Goal: Transaction & Acquisition: Purchase product/service

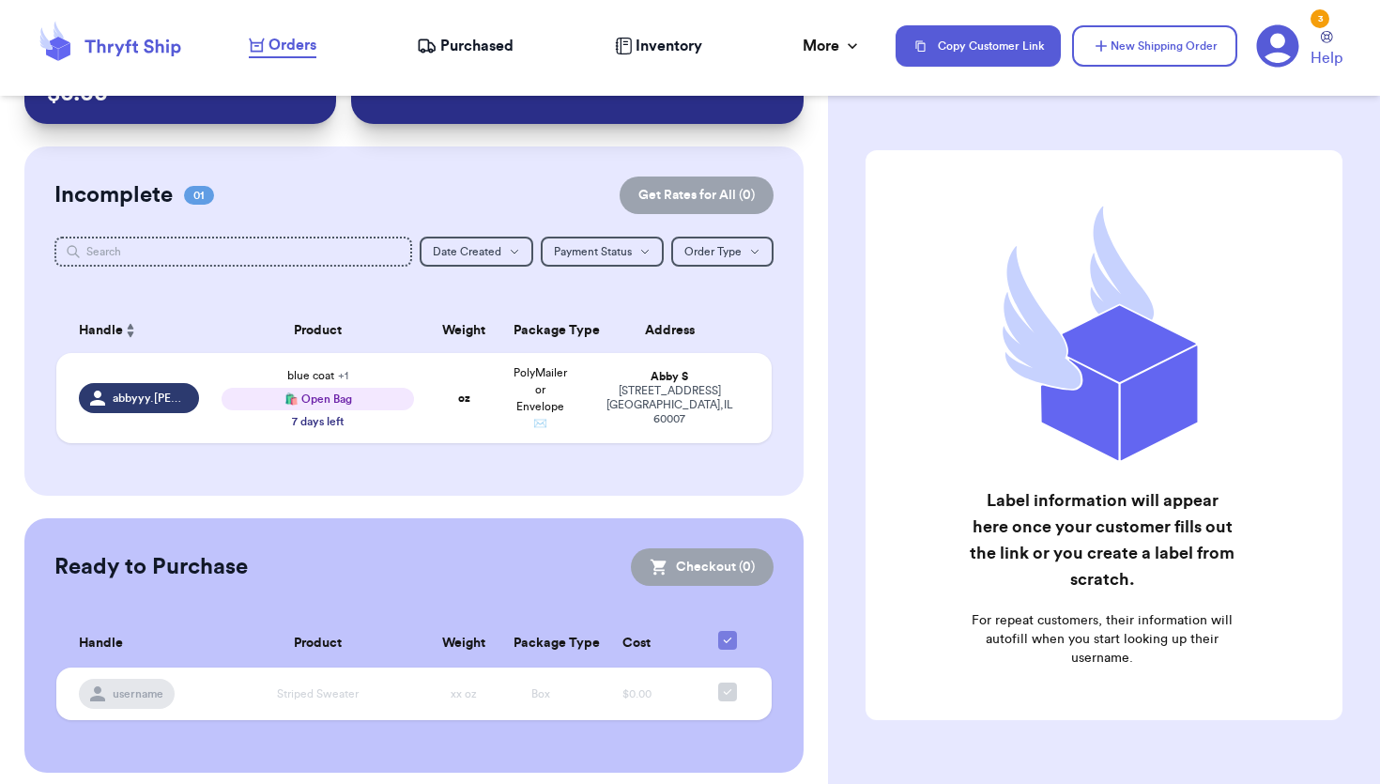
scroll to position [101, 0]
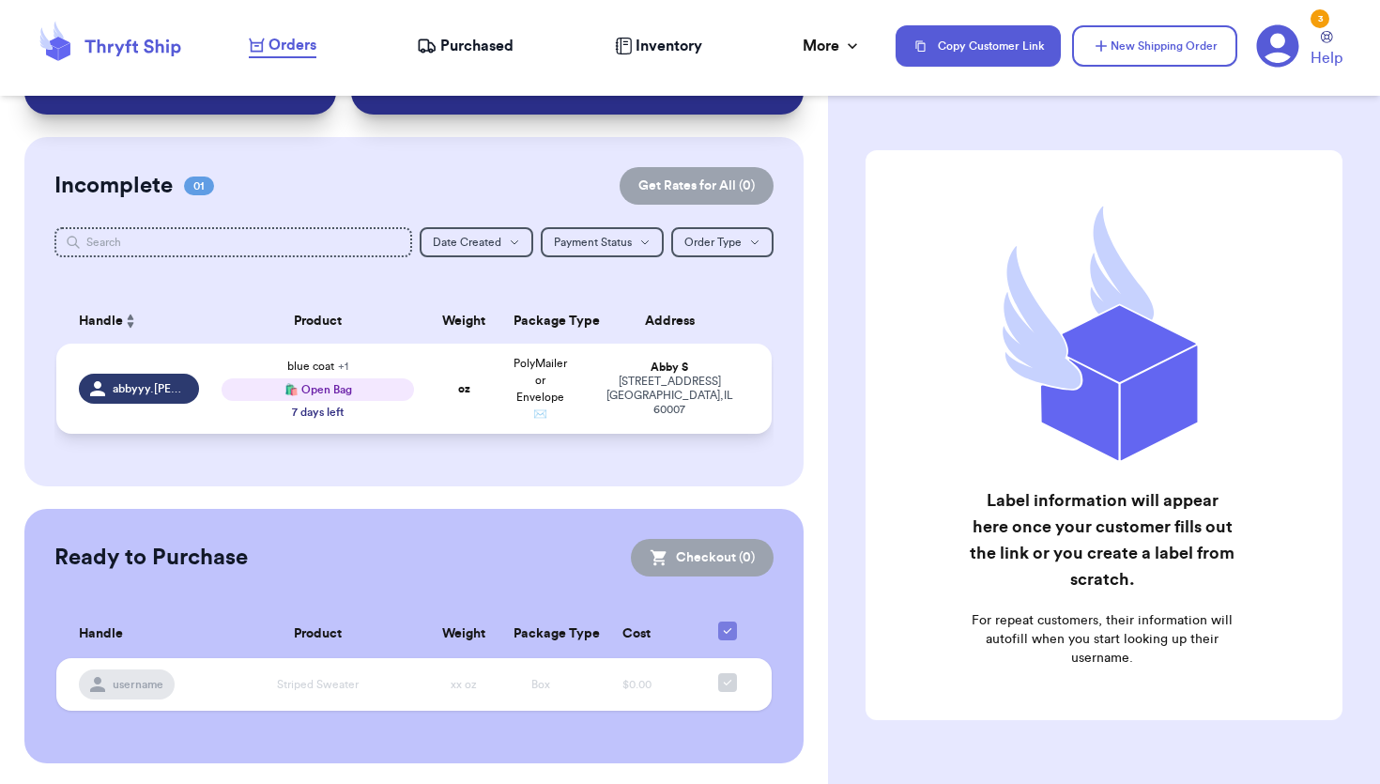
click at [449, 412] on td "oz" at bounding box center [463, 389] width 77 height 90
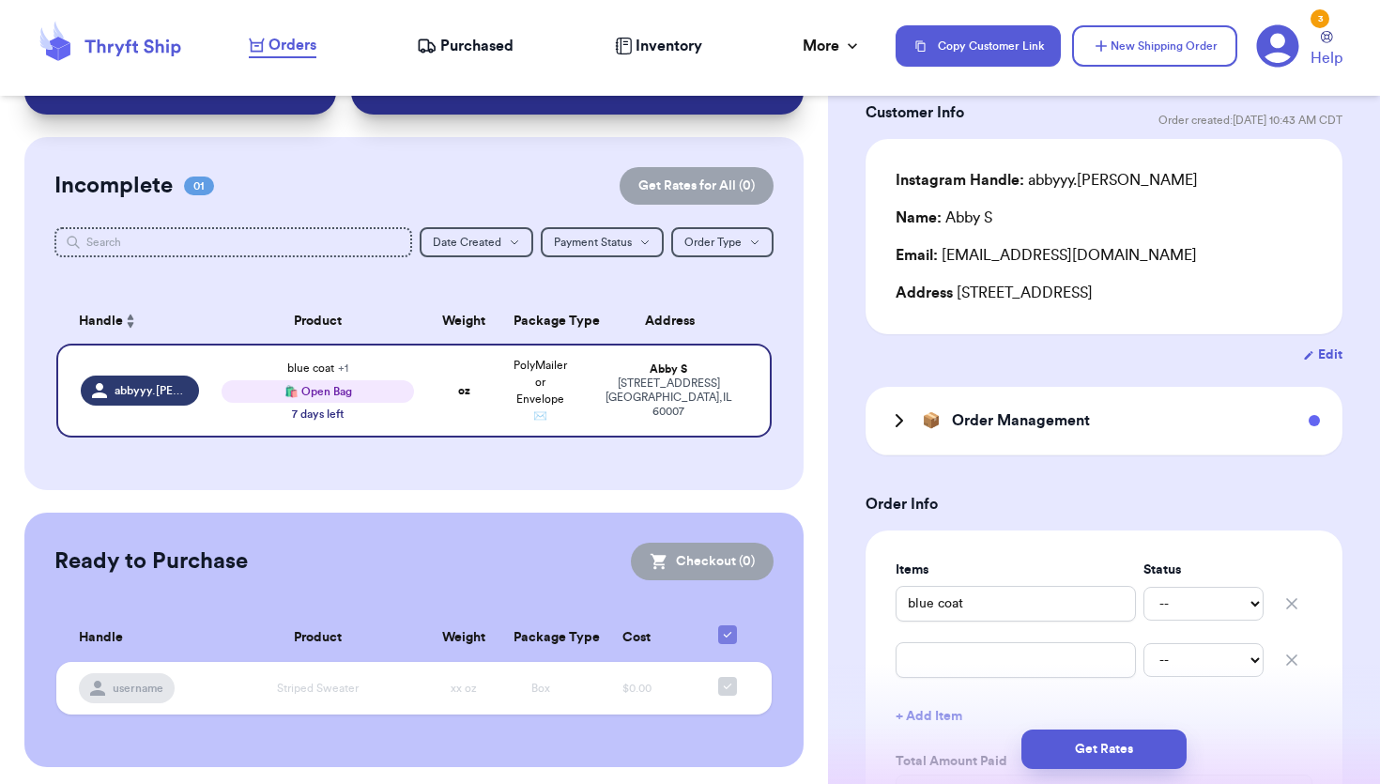
scroll to position [115, 0]
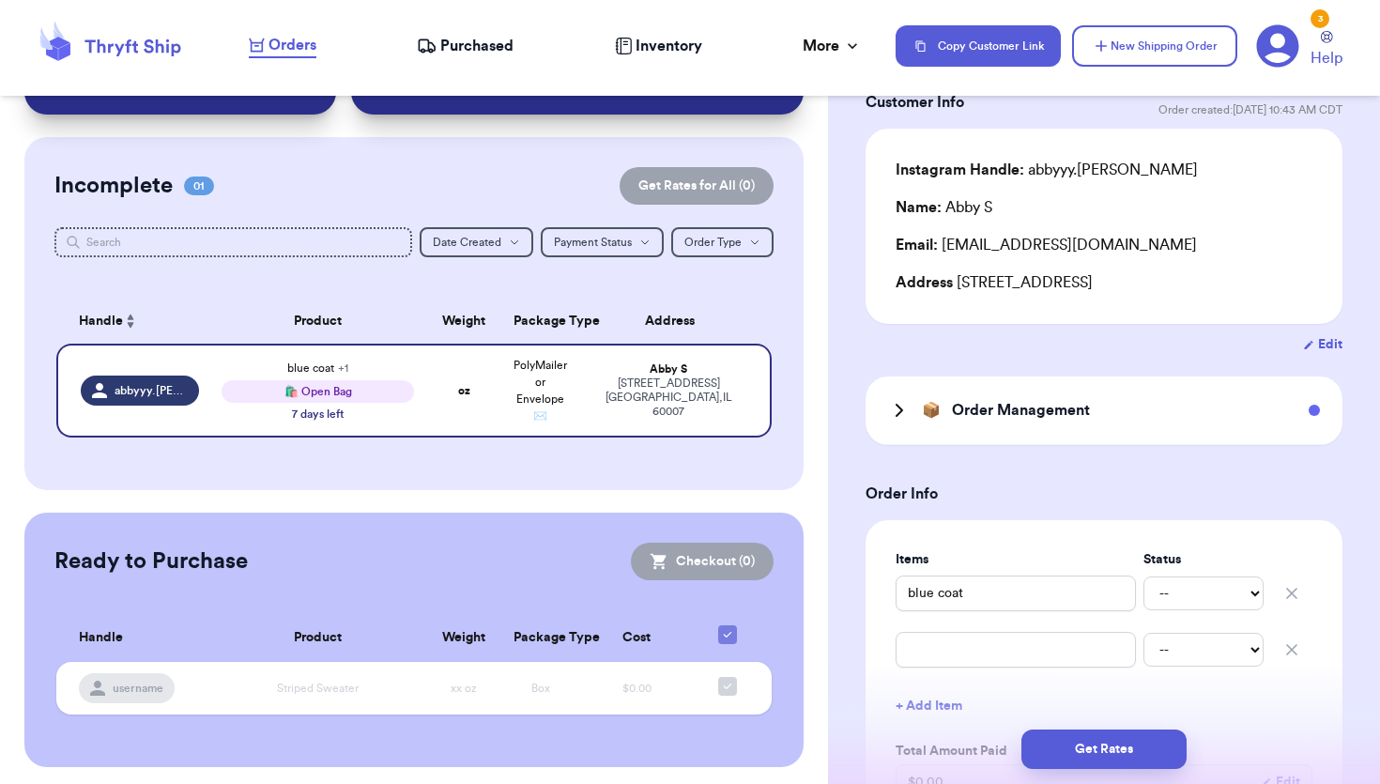
click at [897, 410] on icon at bounding box center [899, 410] width 23 height 23
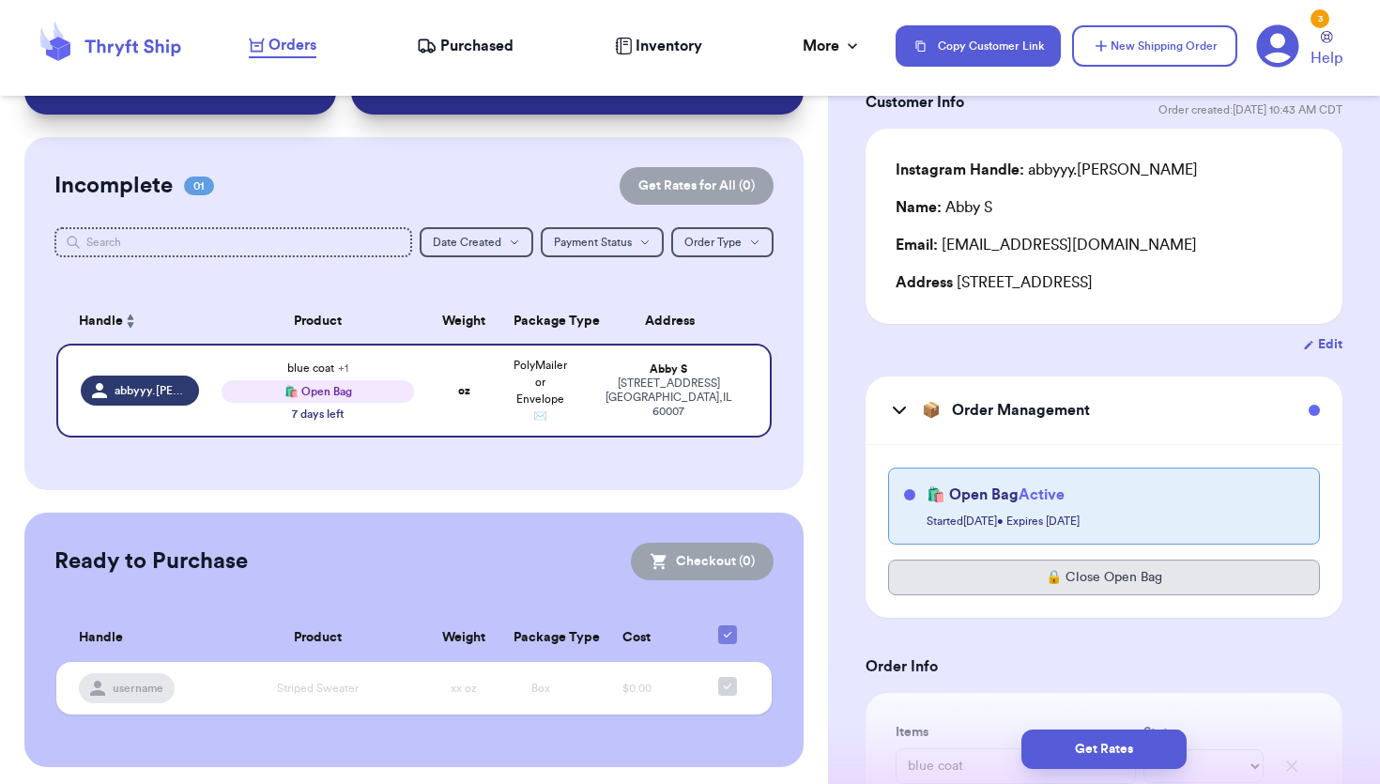
click at [962, 581] on button "🔒 Close Open Bag" at bounding box center [1104, 577] width 432 height 36
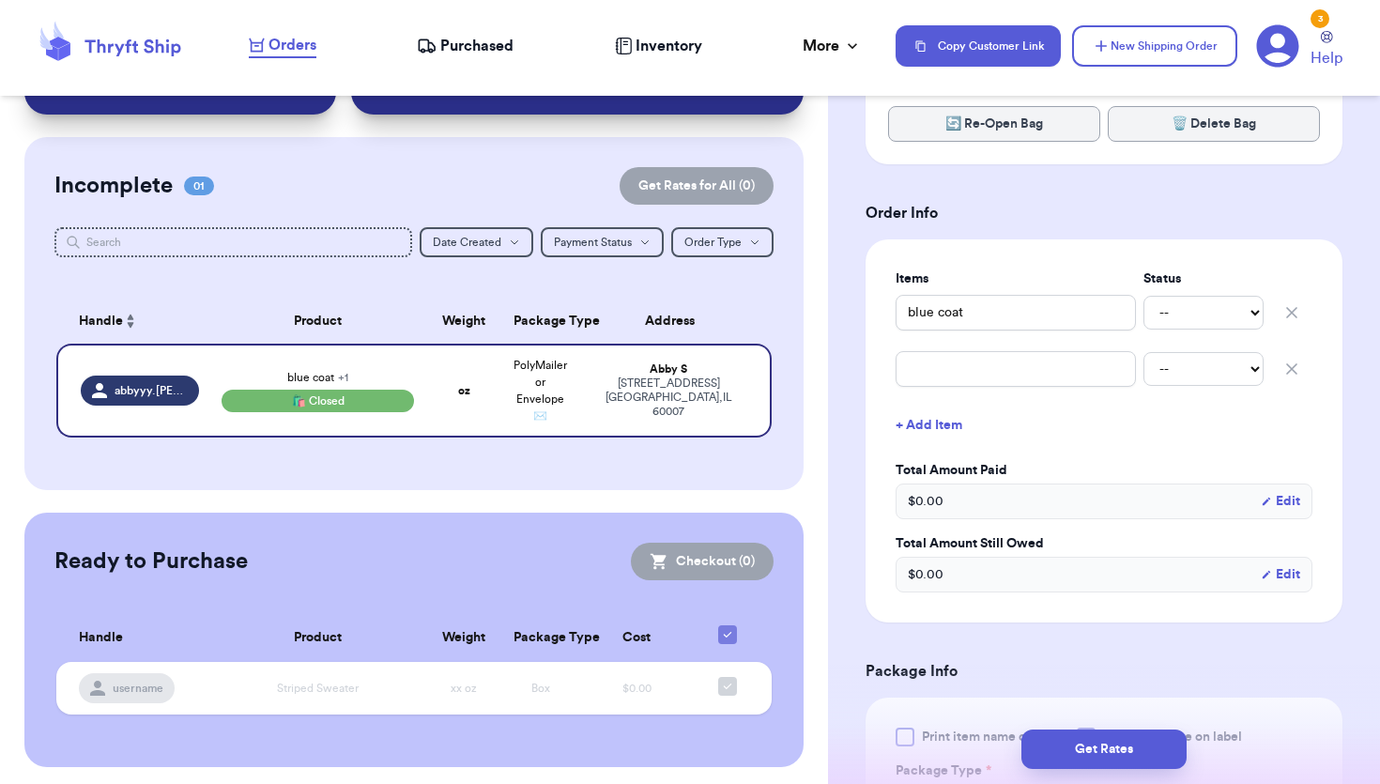
scroll to position [581, 0]
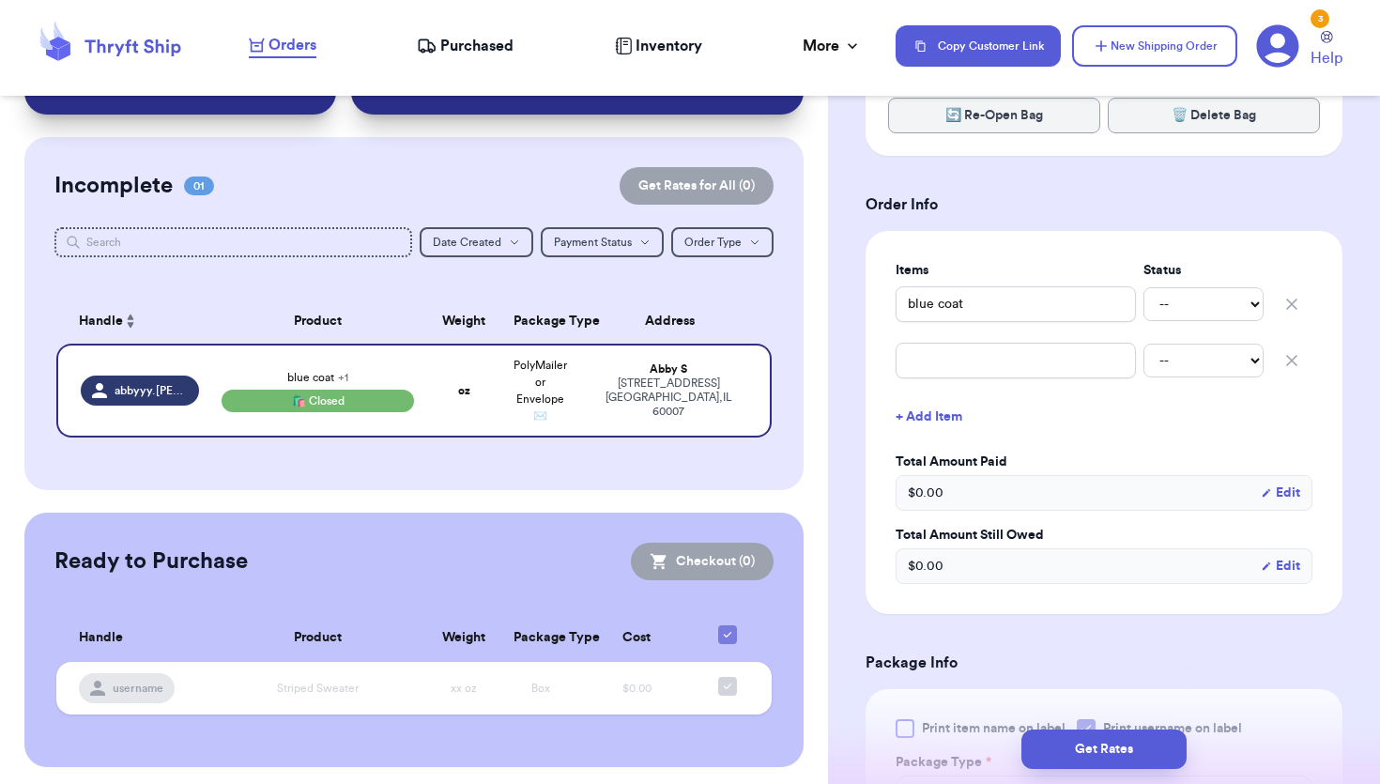
click at [1289, 354] on icon "button" at bounding box center [1291, 360] width 19 height 19
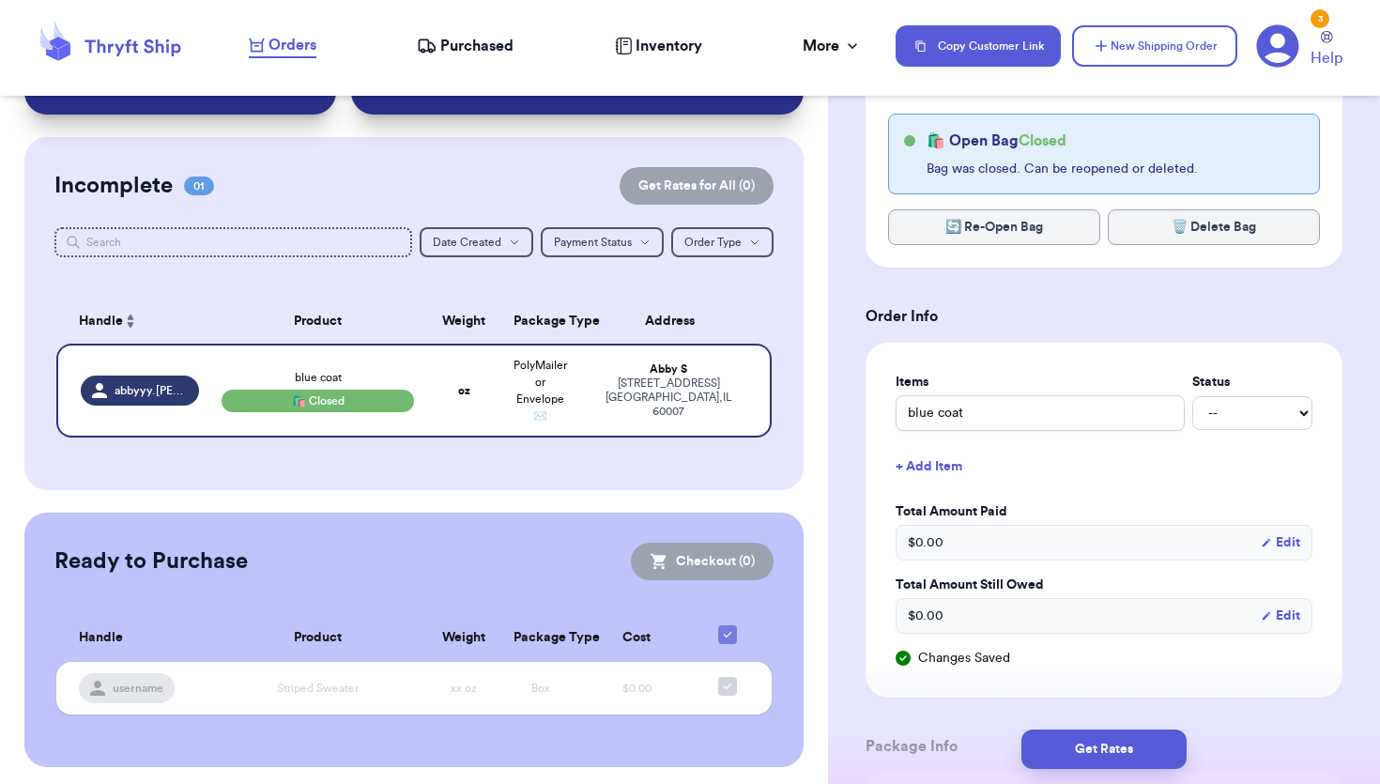
scroll to position [444, 0]
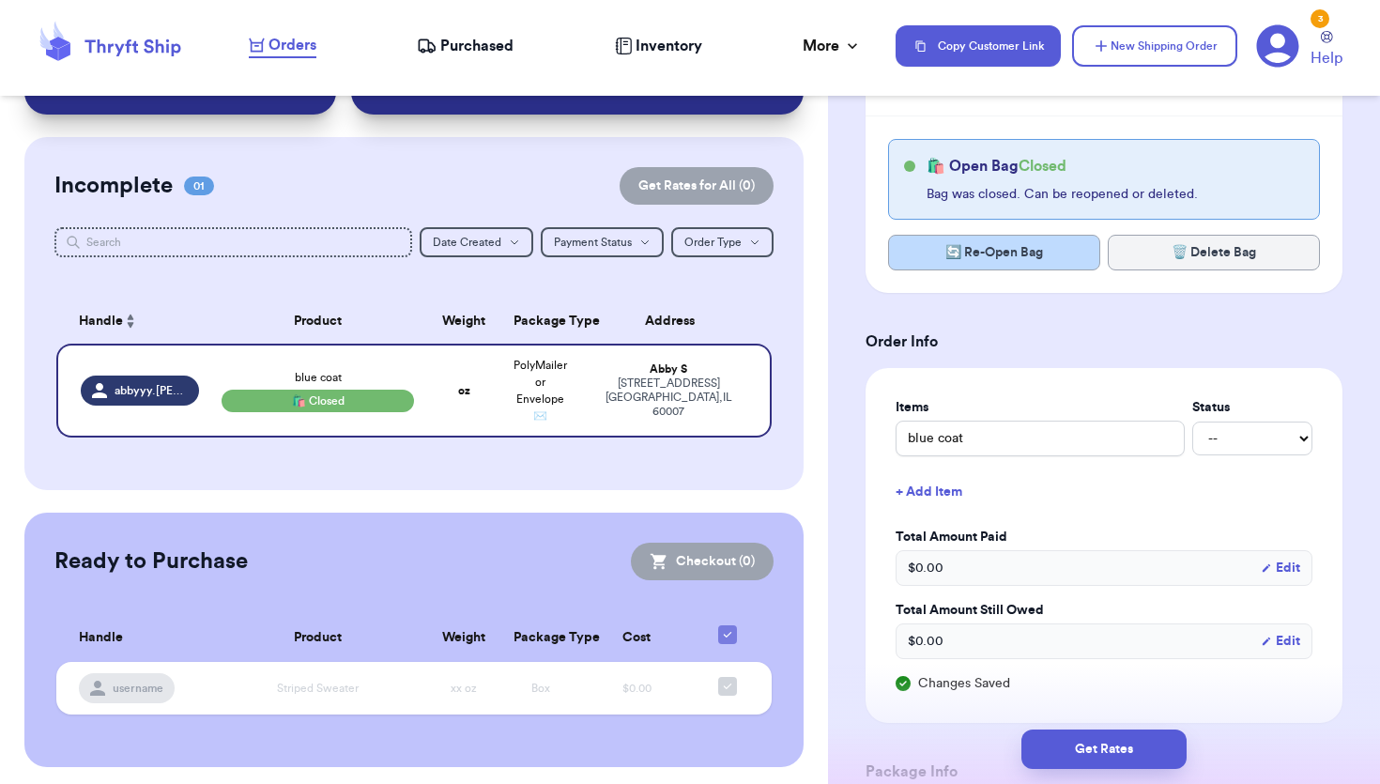
click at [1032, 251] on button "🔄 Re-Open Bag" at bounding box center [994, 253] width 212 height 36
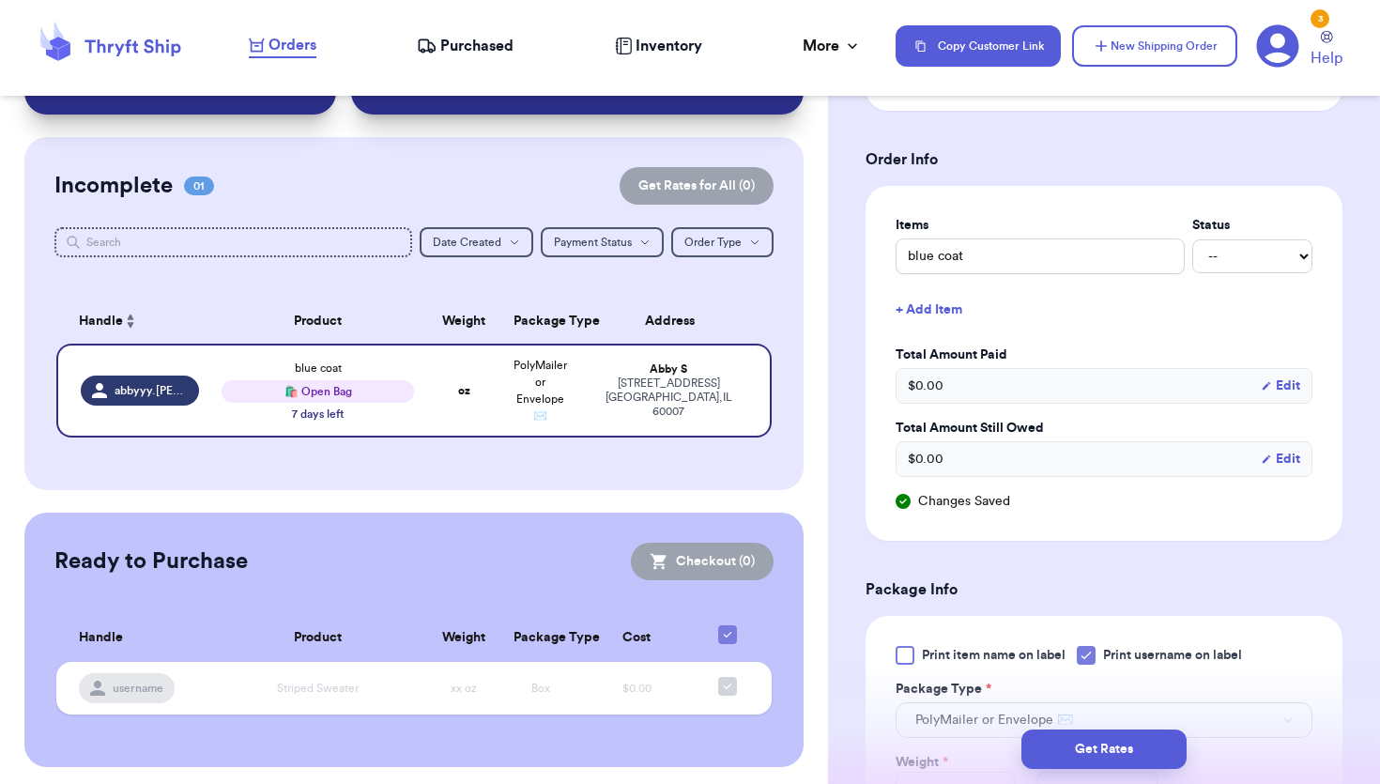
scroll to position [625, 0]
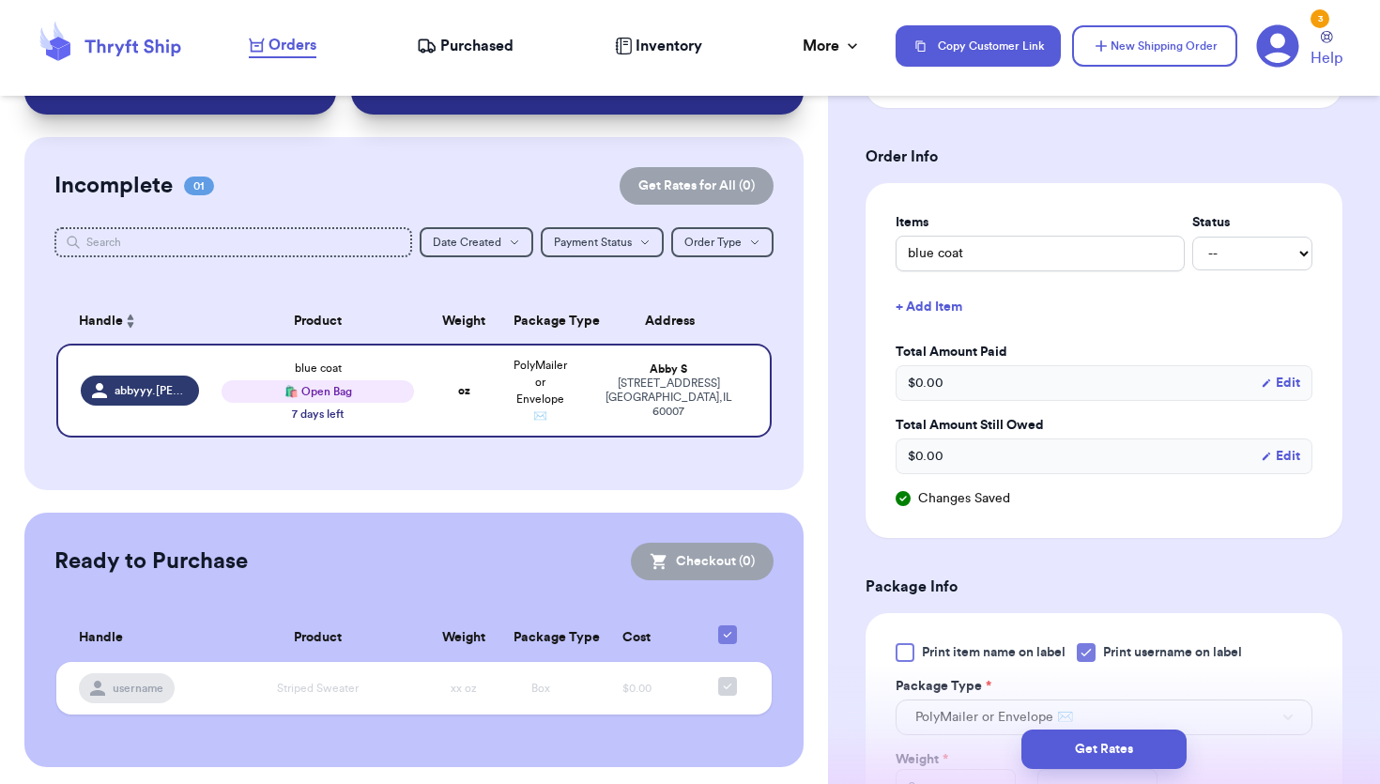
click at [974, 389] on div "$ 0.00 Edit" at bounding box center [1103, 383] width 417 height 36
click at [951, 466] on div "$ 0.00 Edit" at bounding box center [1103, 456] width 417 height 36
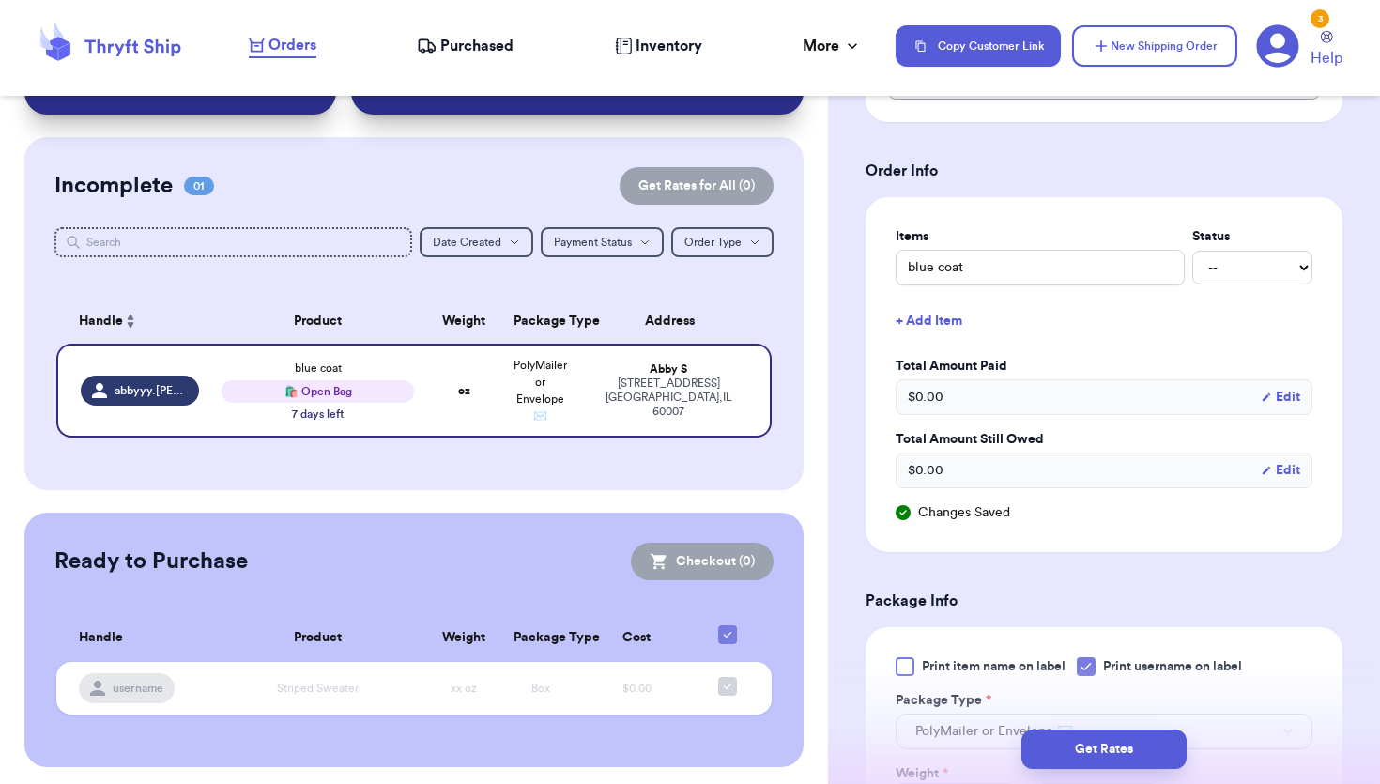
scroll to position [0, 0]
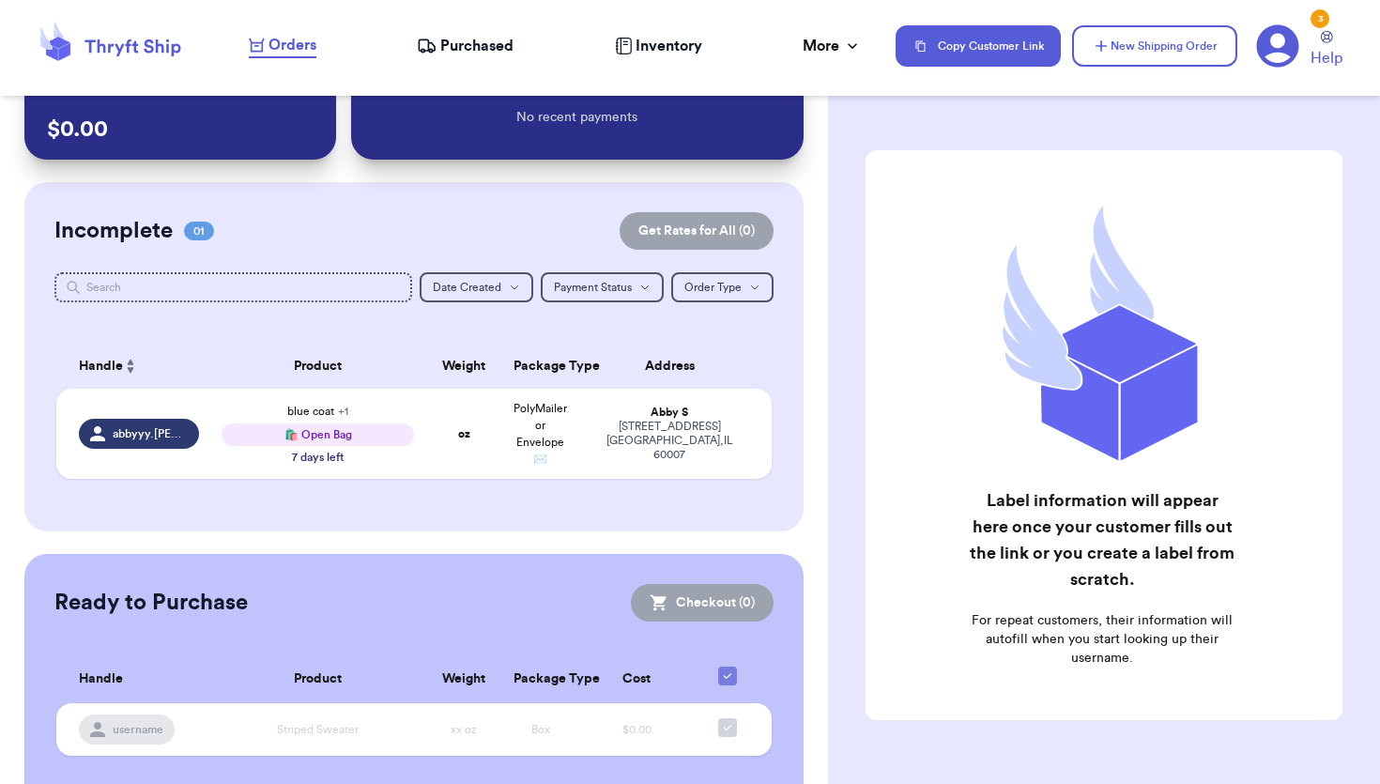
scroll to position [59, 0]
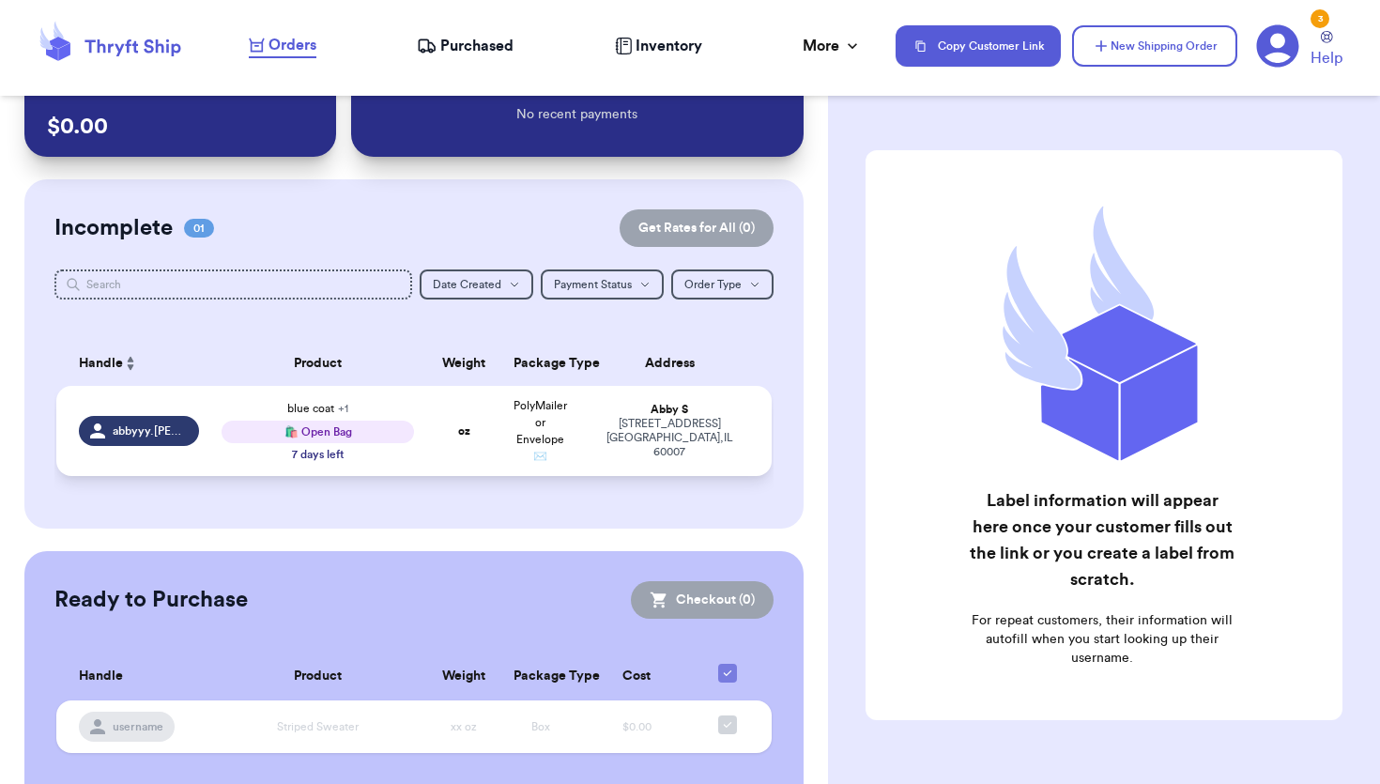
click at [480, 408] on td "oz" at bounding box center [463, 431] width 77 height 90
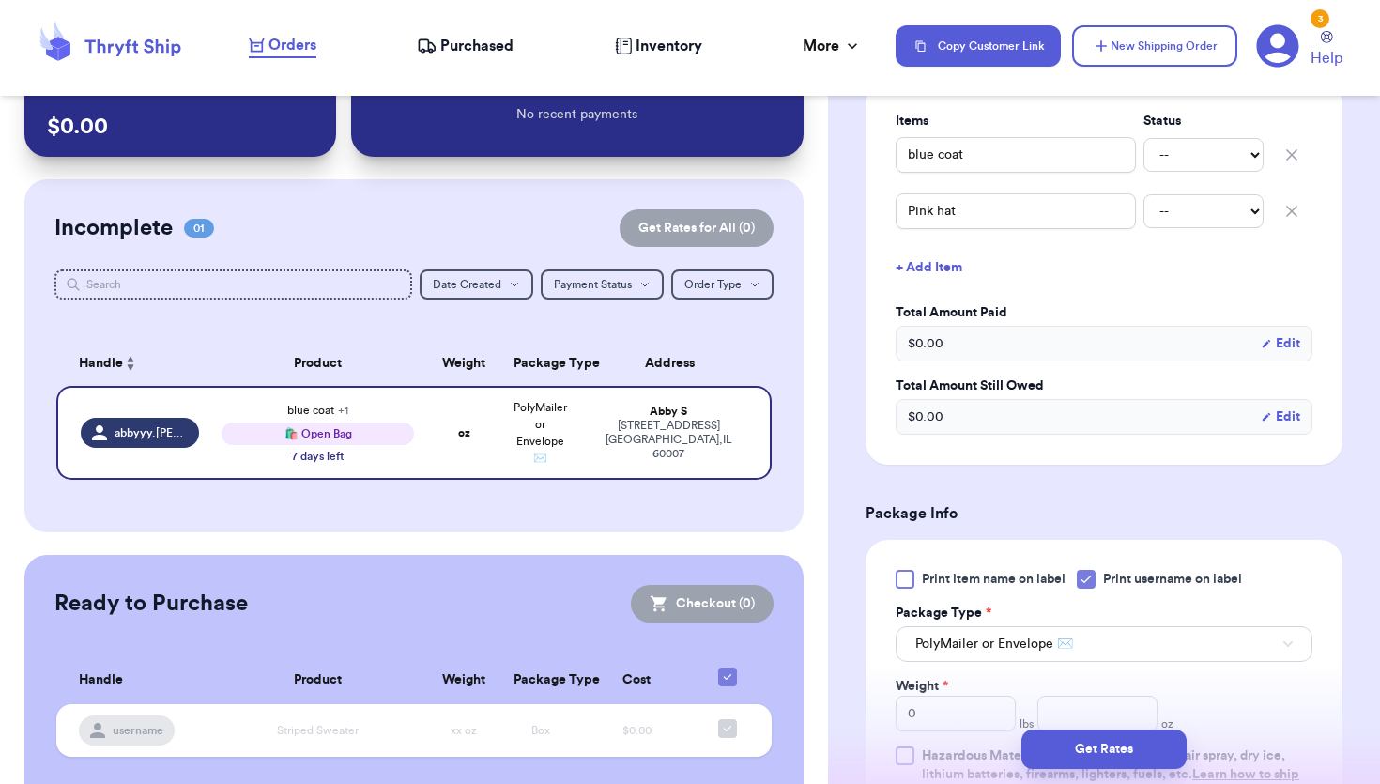
scroll to position [480, 0]
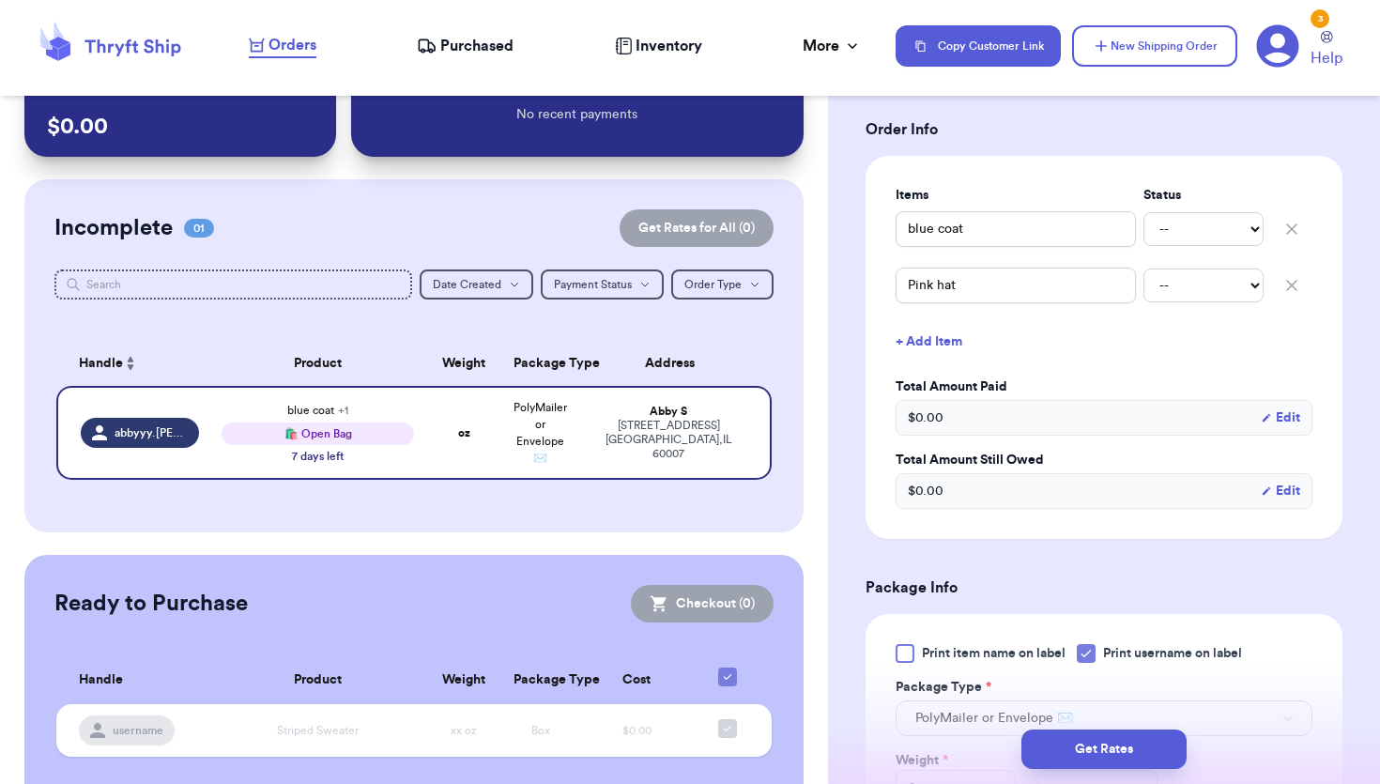
click at [1005, 421] on div "$ 0.00 Edit" at bounding box center [1103, 418] width 417 height 36
click at [1209, 233] on select "-- Paid Owes" at bounding box center [1203, 229] width 120 height 34
click at [1143, 212] on select "-- Paid Owes" at bounding box center [1203, 229] width 120 height 34
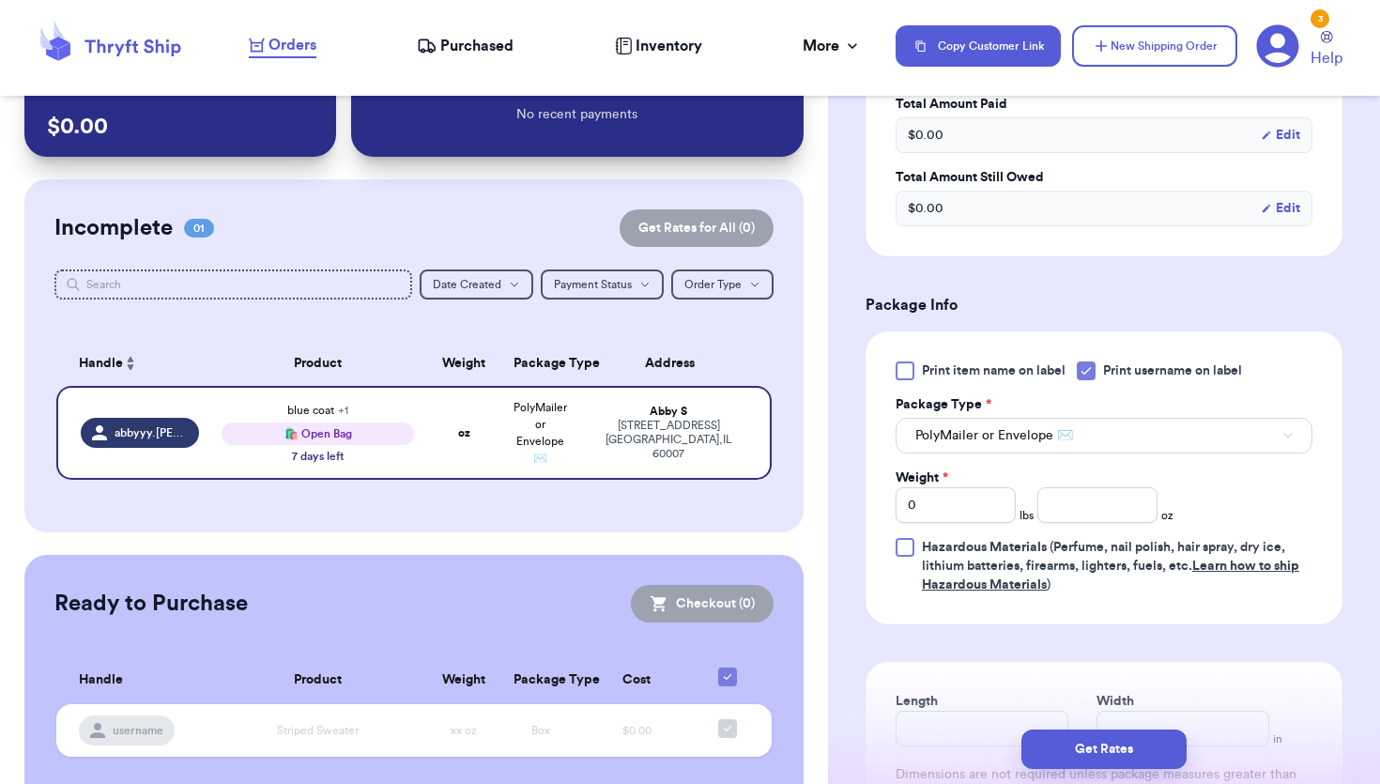
scroll to position [767, 0]
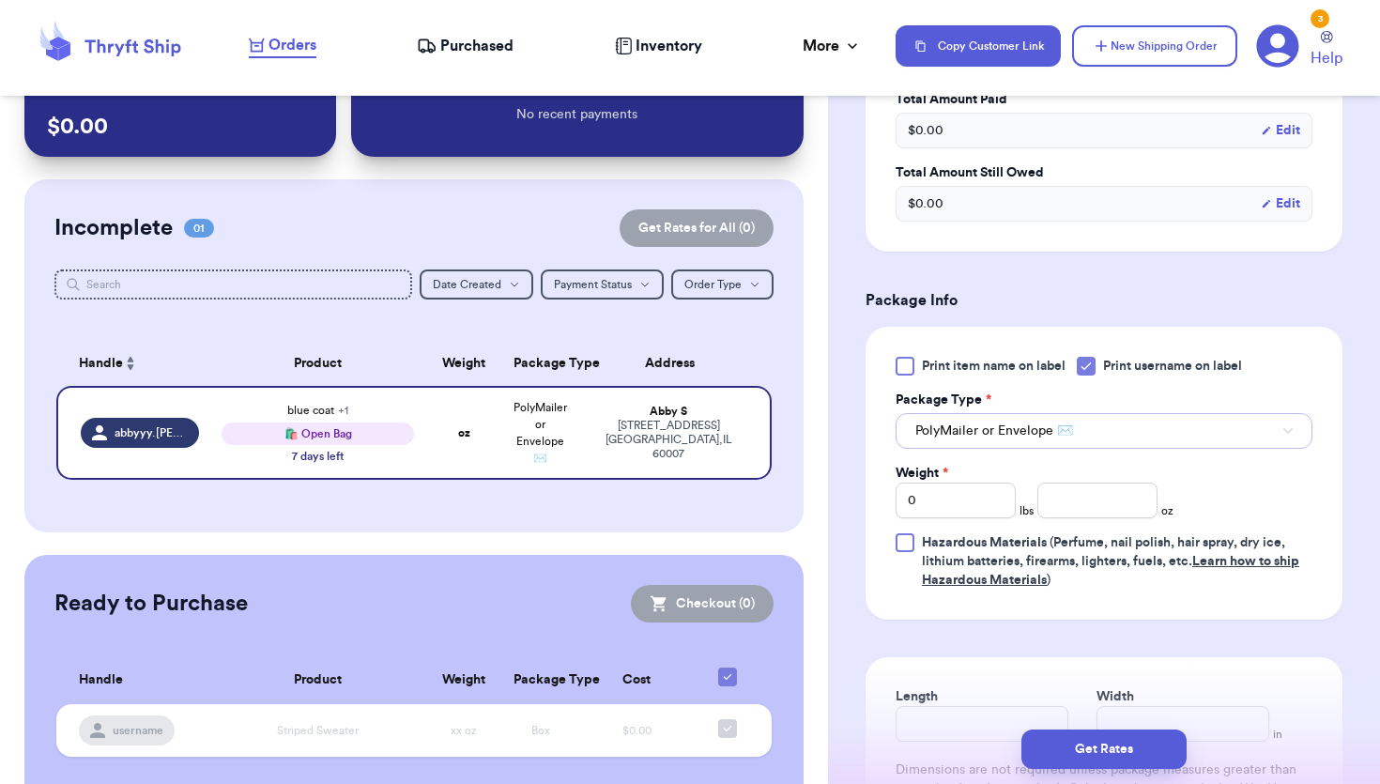
click at [1079, 419] on button "PolyMailer or Envelope ✉️" at bounding box center [1103, 431] width 417 height 36
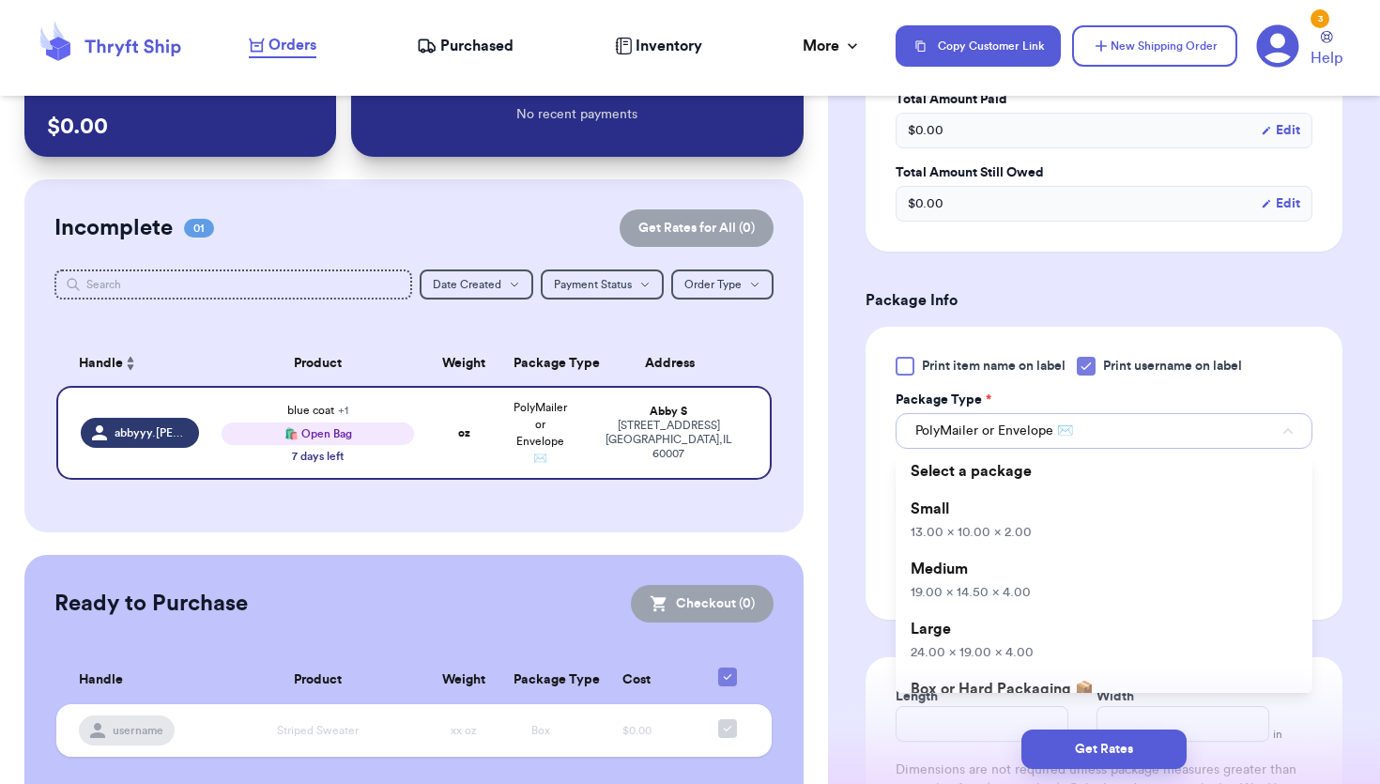
click at [1067, 422] on button "PolyMailer or Envelope ✉️" at bounding box center [1103, 431] width 417 height 36
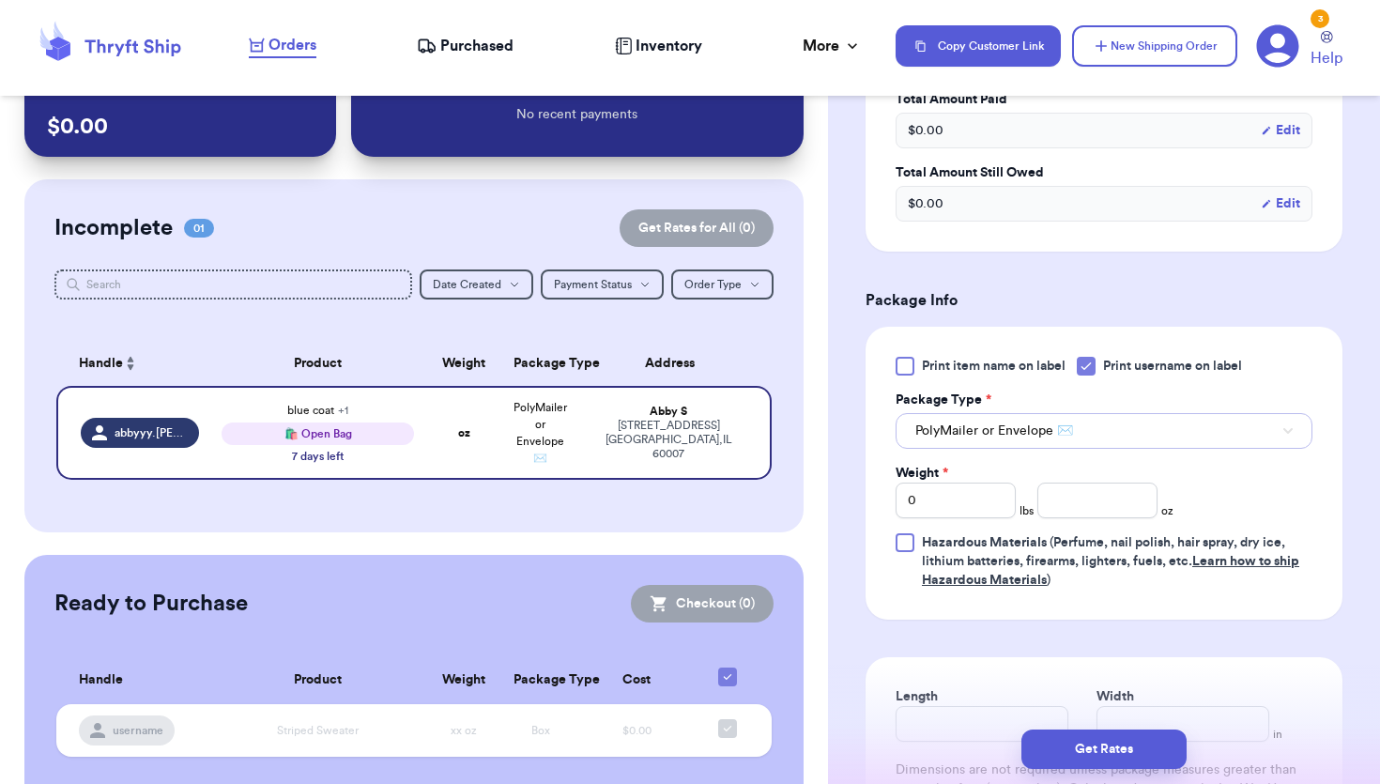
click at [1029, 414] on button "PolyMailer or Envelope ✉️" at bounding box center [1103, 431] width 417 height 36
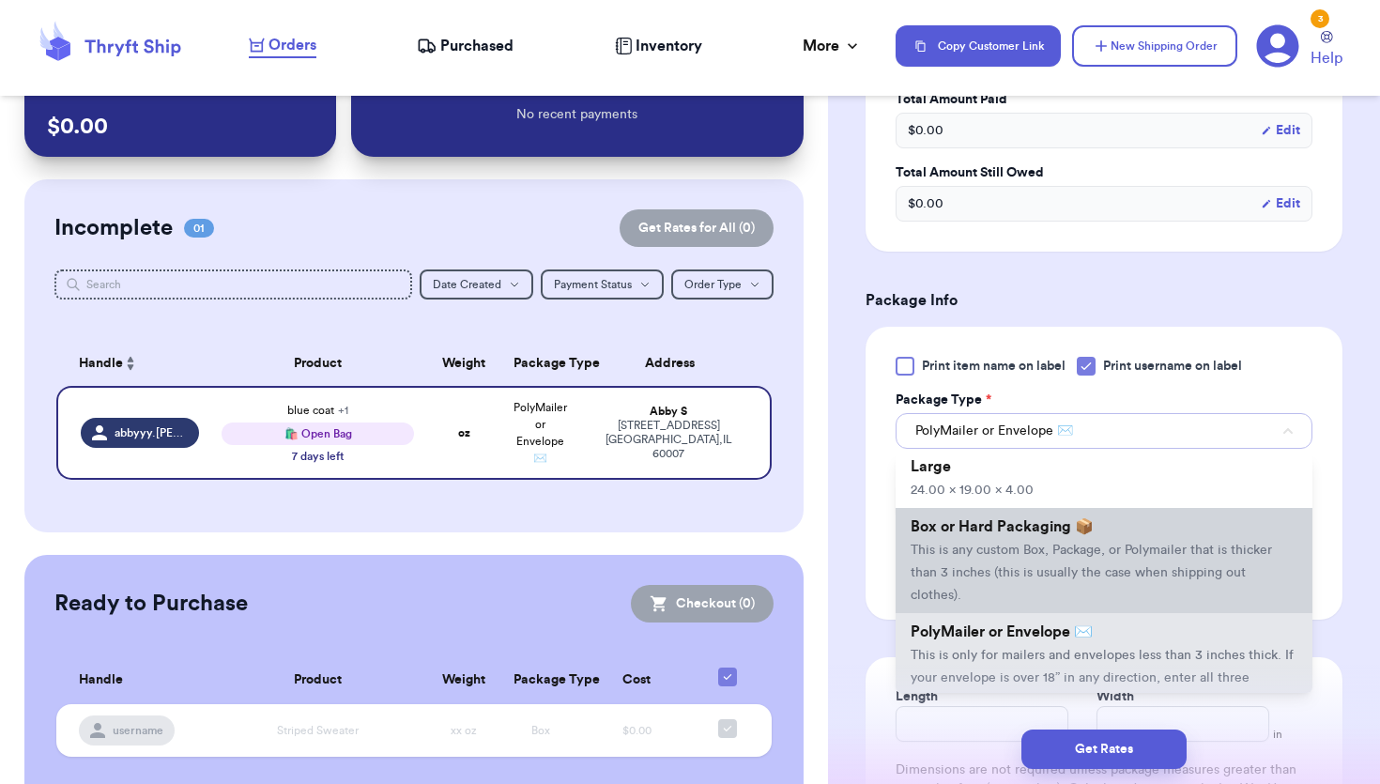
scroll to position [167, 0]
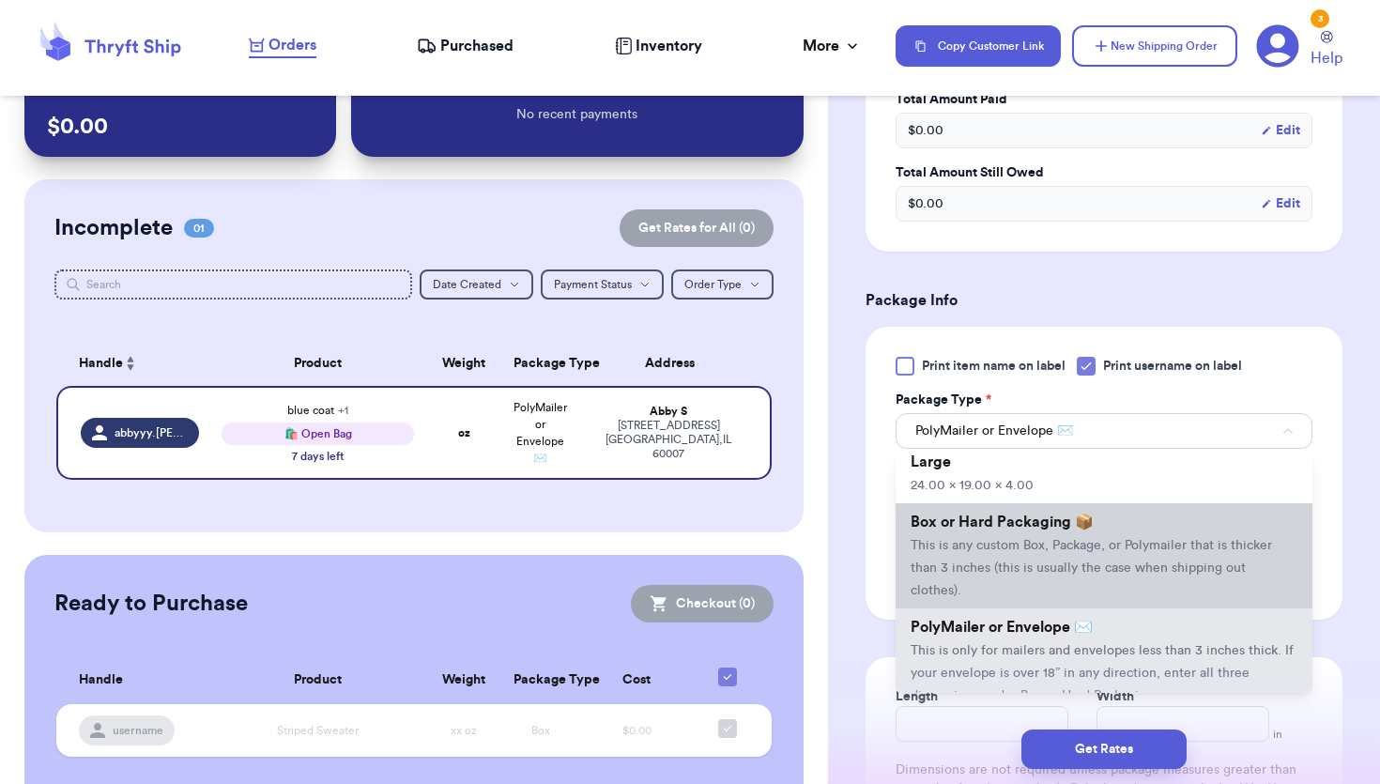
click at [1028, 560] on span "This is any custom Box, Package, or Polymailer that is thicker than 3 inches (t…" at bounding box center [1090, 568] width 361 height 58
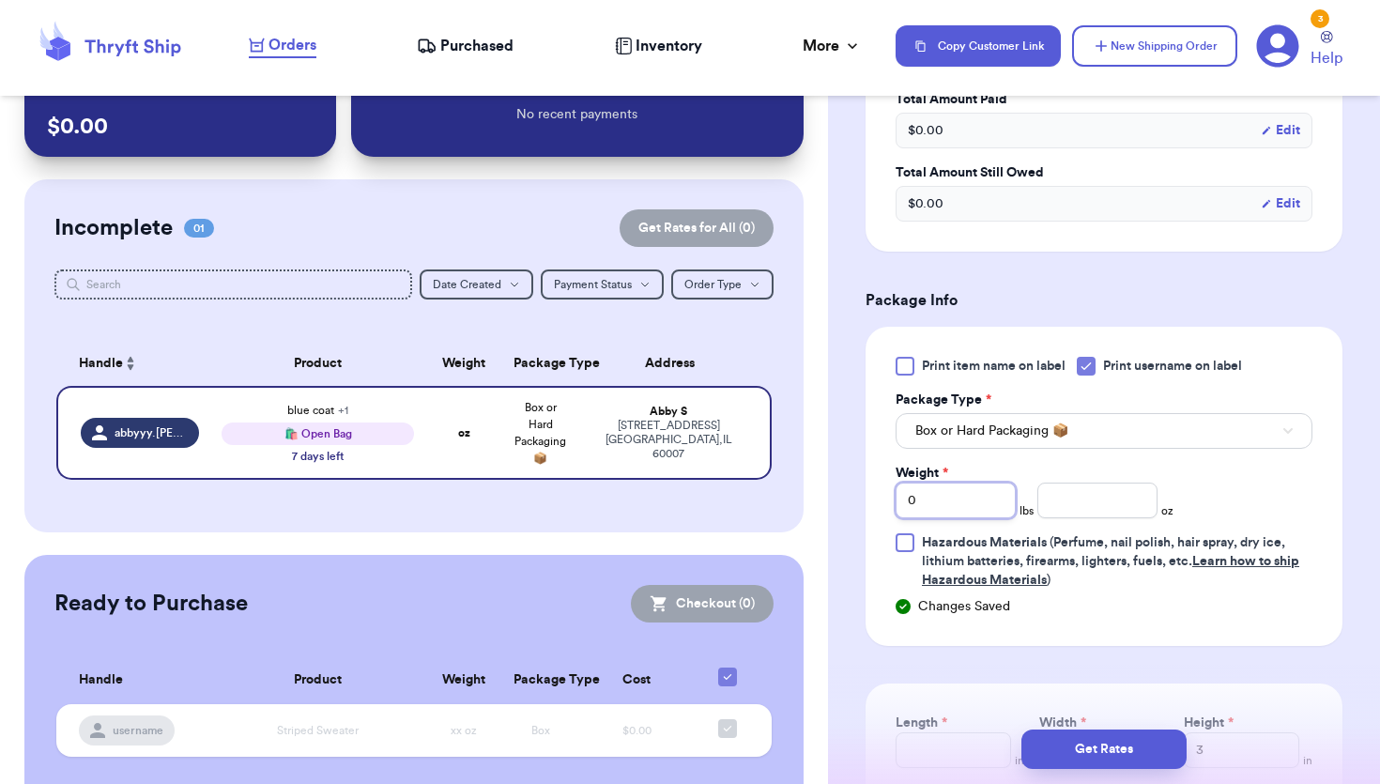
click at [961, 497] on input "0" at bounding box center [955, 500] width 120 height 36
type input "01"
type input "0"
type input "1"
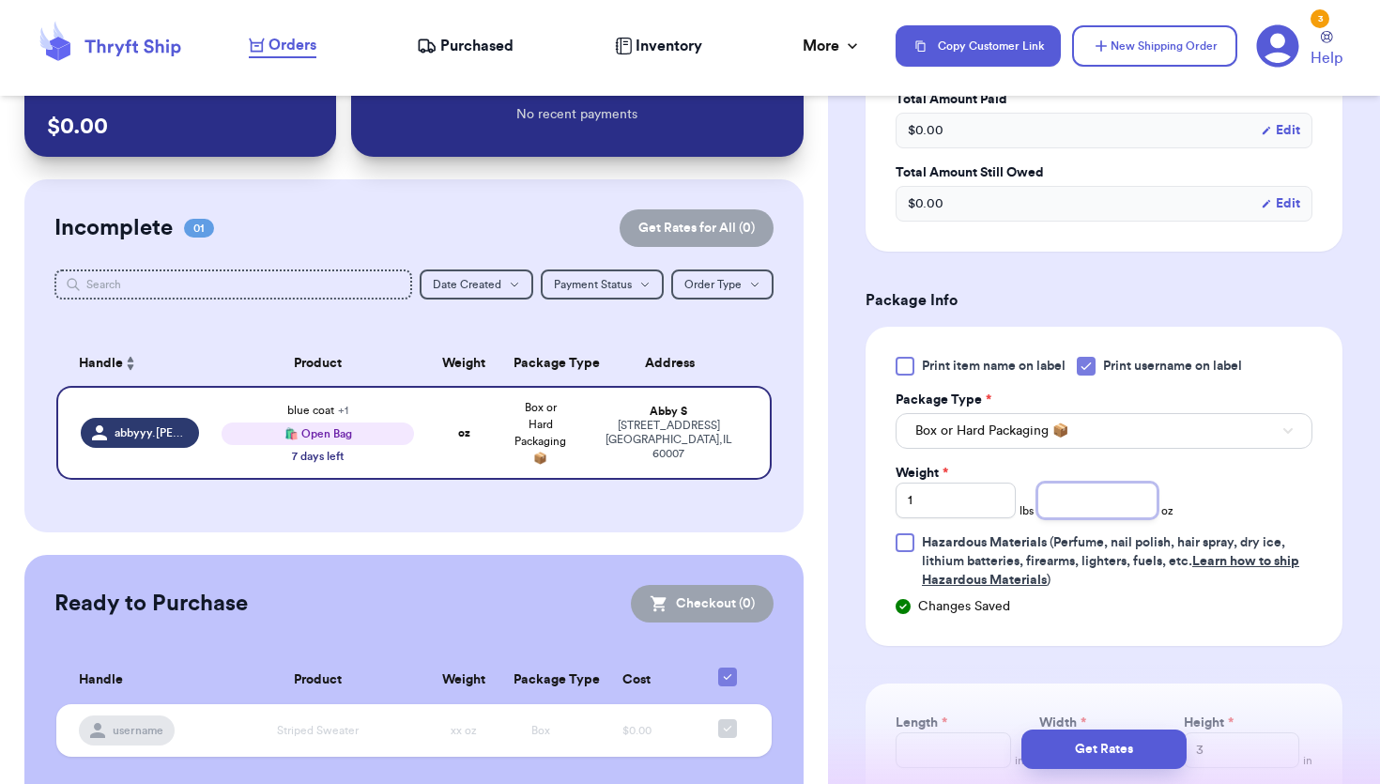
click at [1063, 505] on input "number" at bounding box center [1097, 500] width 120 height 36
type input "5"
click at [1169, 589] on div "Print item name on label Print username on label Package Type * Box or Hard Pac…" at bounding box center [1103, 486] width 477 height 319
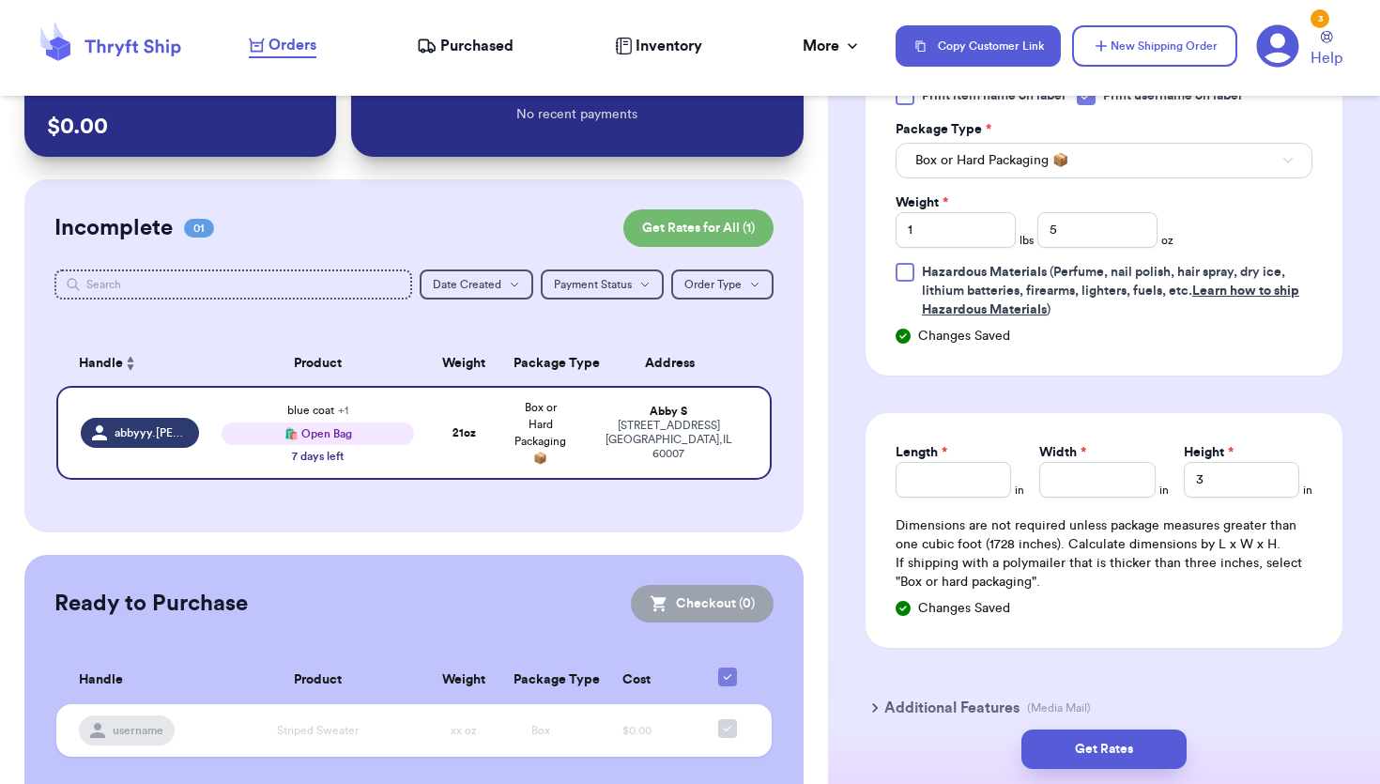
scroll to position [1039, 0]
click at [967, 475] on input "Length *" at bounding box center [952, 478] width 115 height 36
type input "12"
click at [1107, 466] on input "Width *" at bounding box center [1096, 478] width 115 height 36
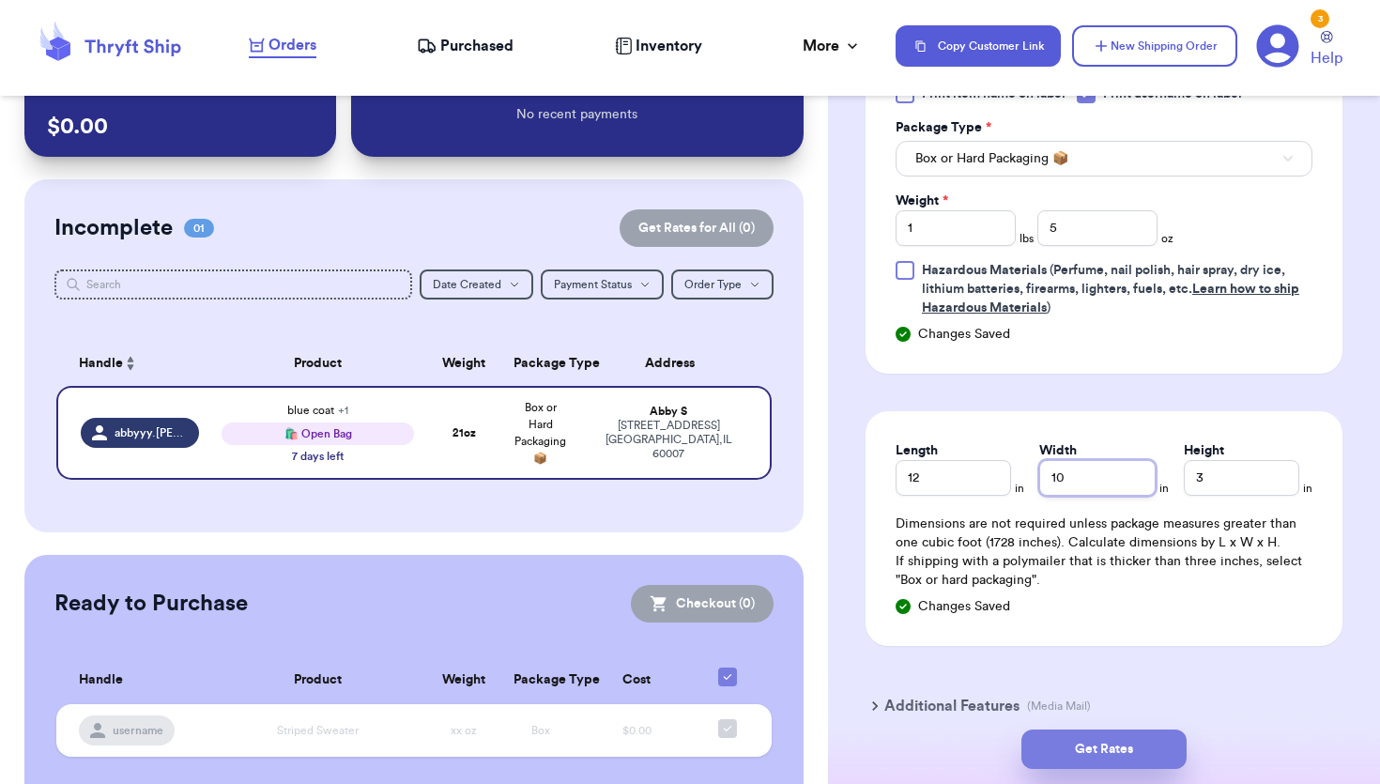
type input "10"
click at [1108, 747] on button "Get Rates" at bounding box center [1103, 748] width 165 height 39
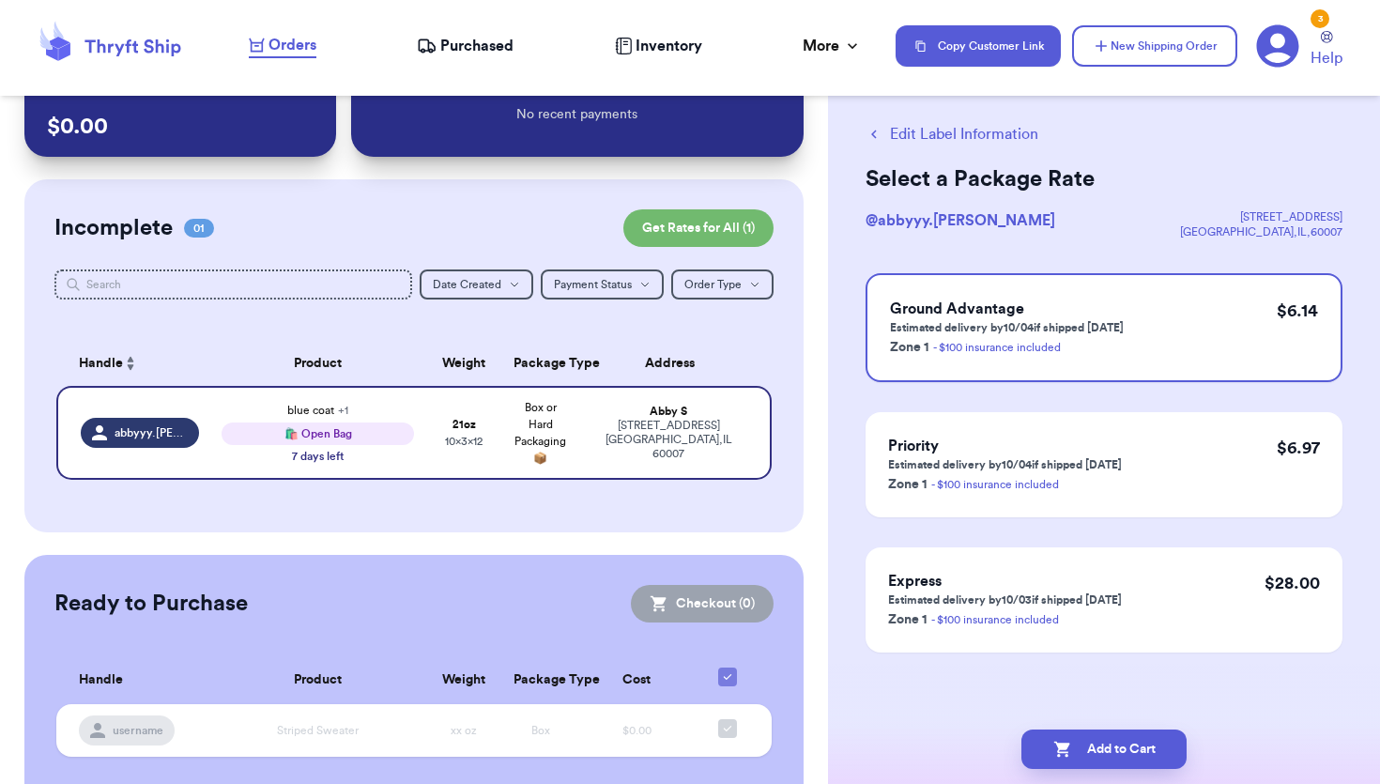
scroll to position [0, 0]
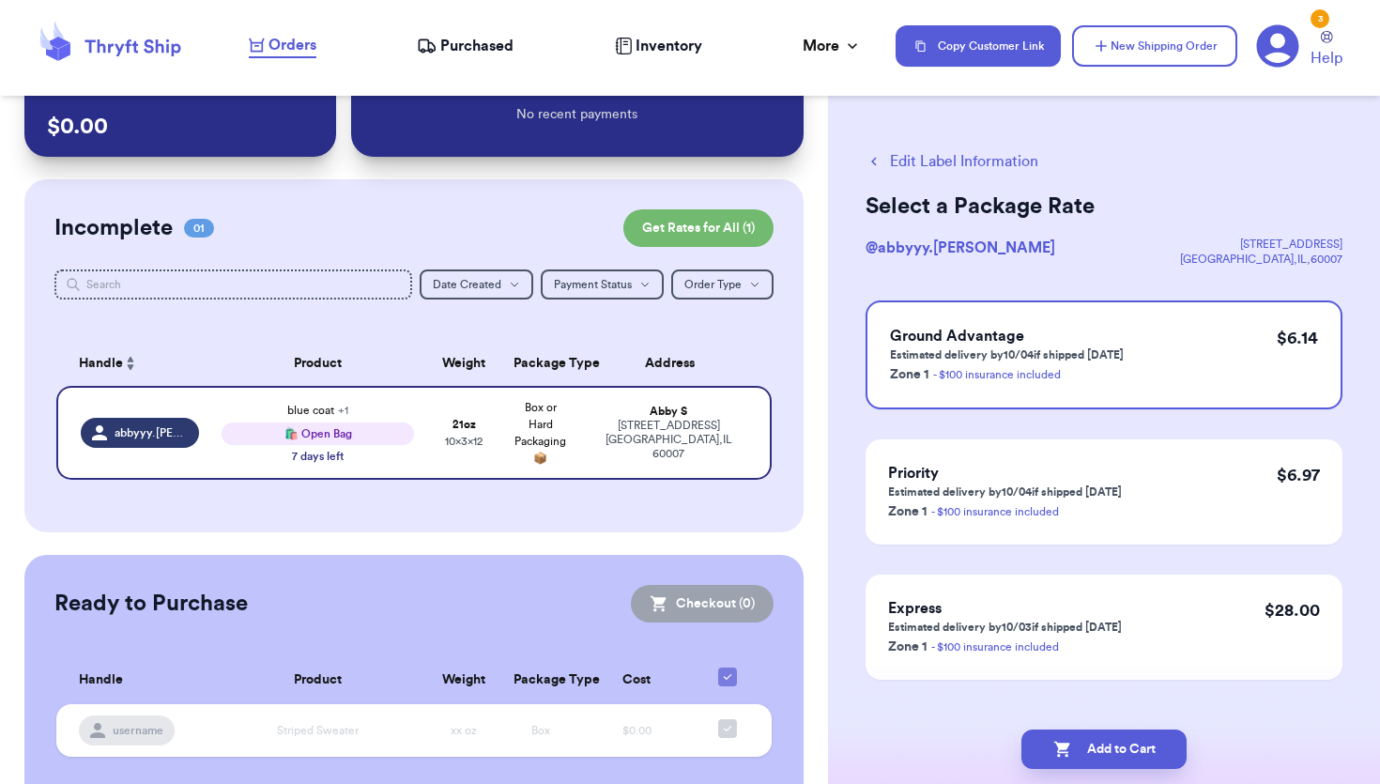
click at [879, 161] on icon "button" at bounding box center [873, 161] width 17 height 17
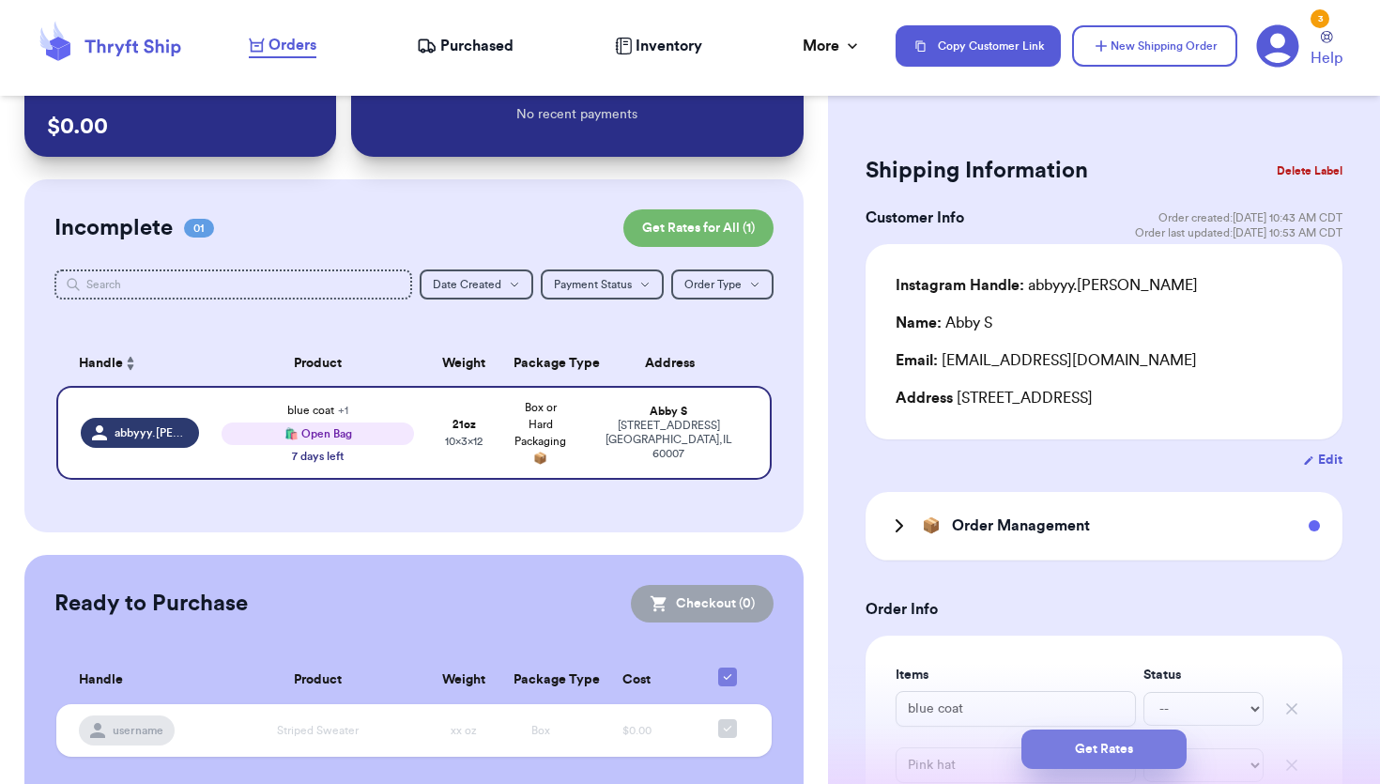
click at [1069, 744] on button "Get Rates" at bounding box center [1103, 748] width 165 height 39
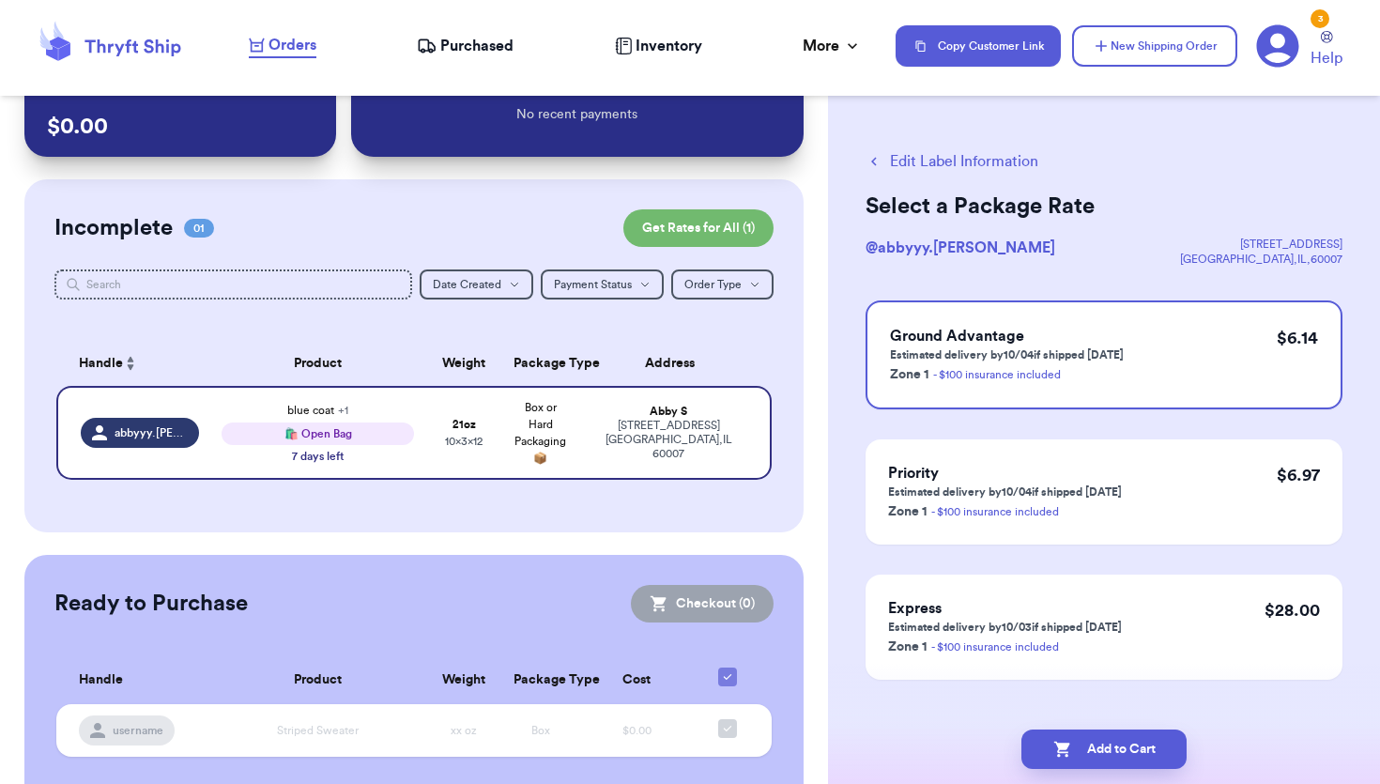
scroll to position [27, 0]
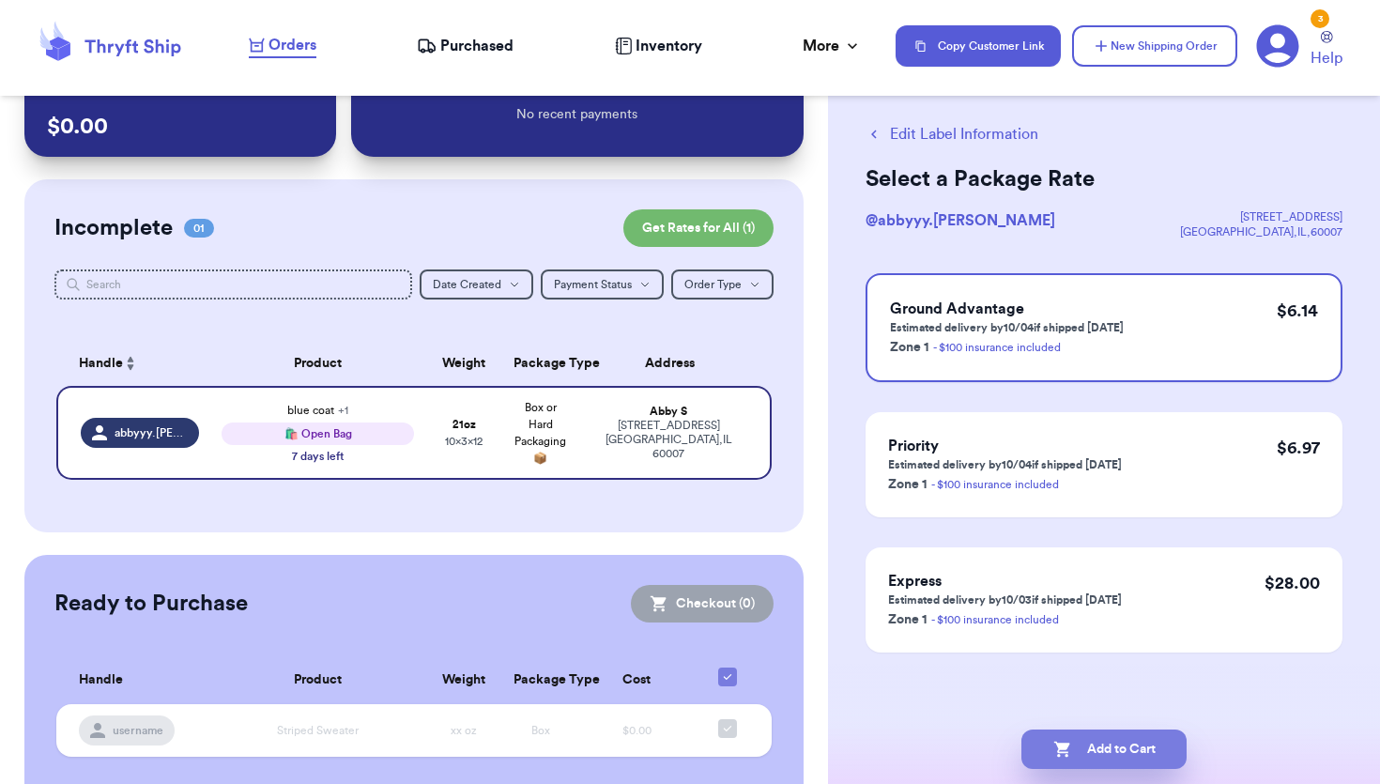
click at [1094, 748] on button "Add to Cart" at bounding box center [1103, 748] width 165 height 39
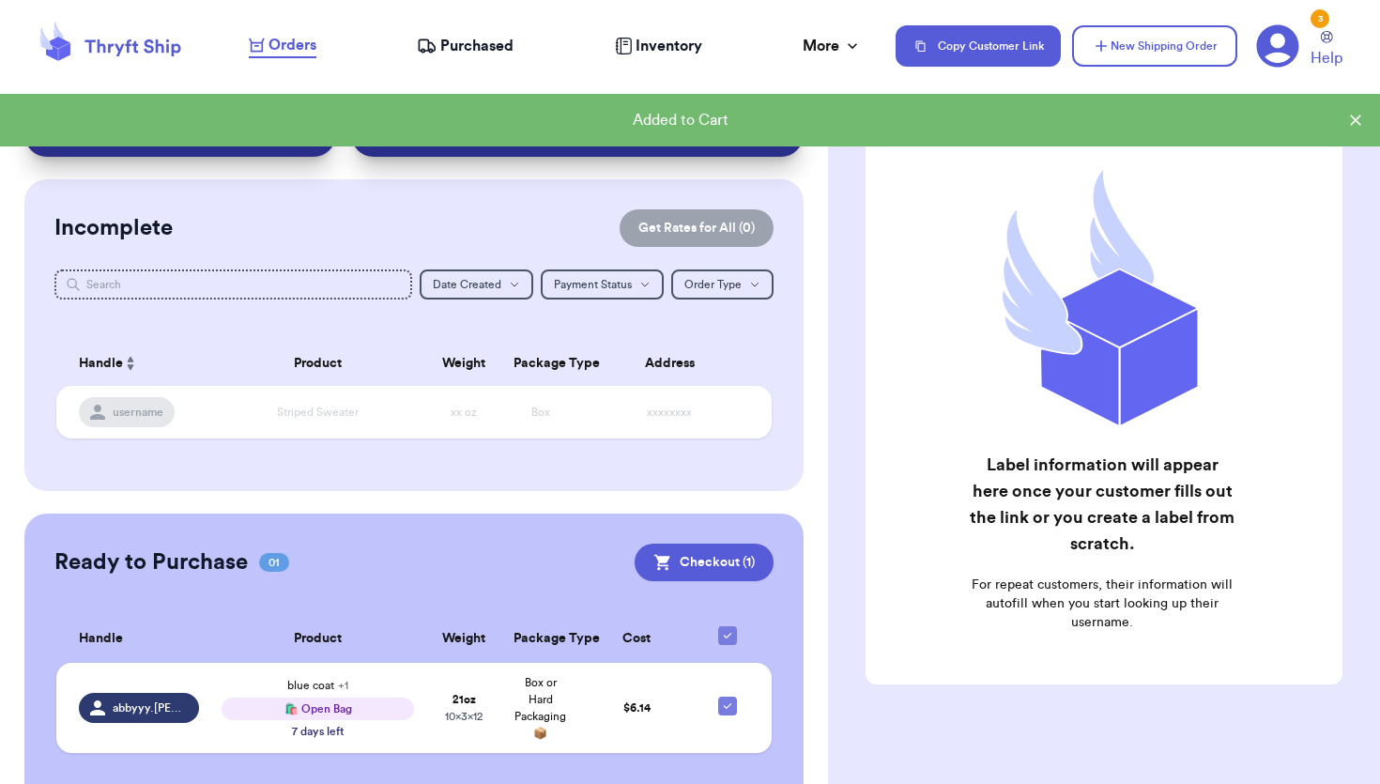
scroll to position [0, 0]
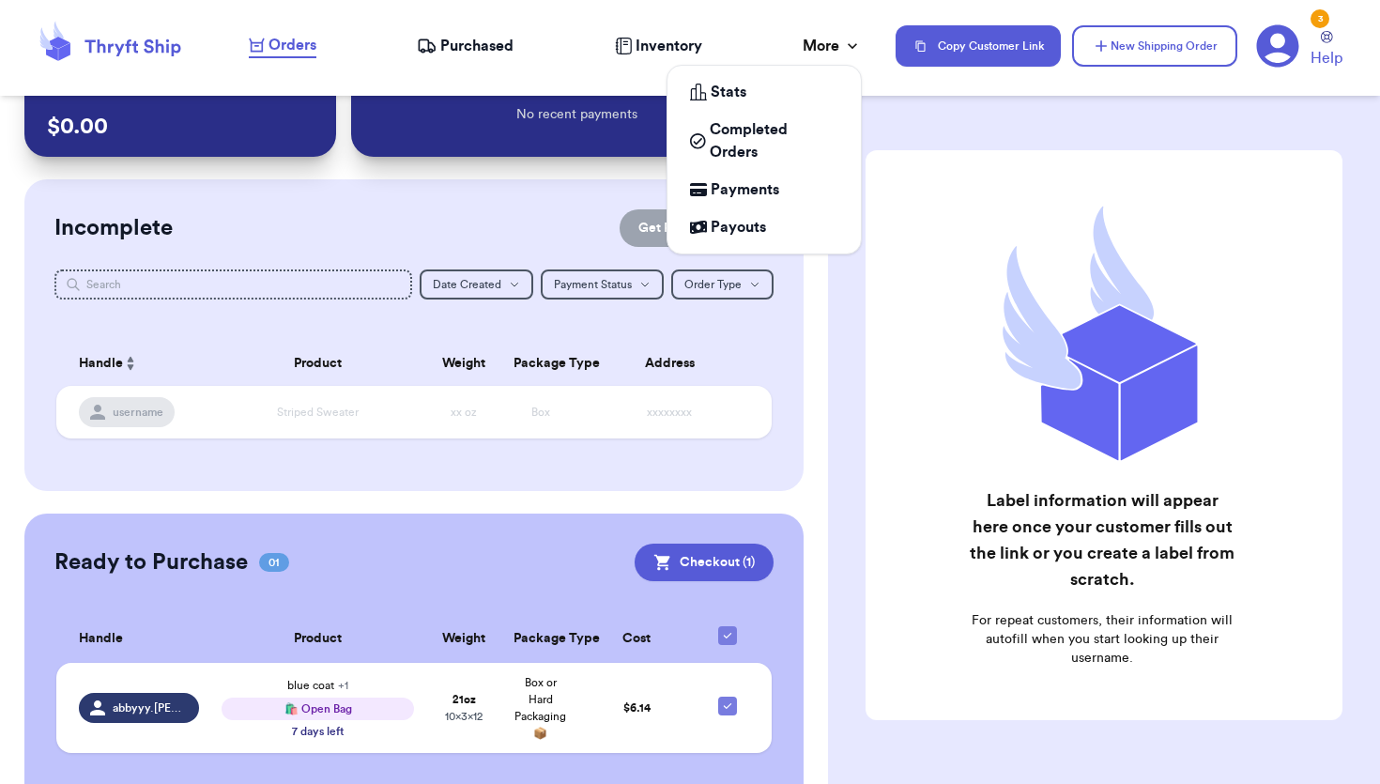
click at [833, 44] on div "More" at bounding box center [832, 46] width 59 height 23
click at [834, 44] on div "More" at bounding box center [832, 46] width 59 height 23
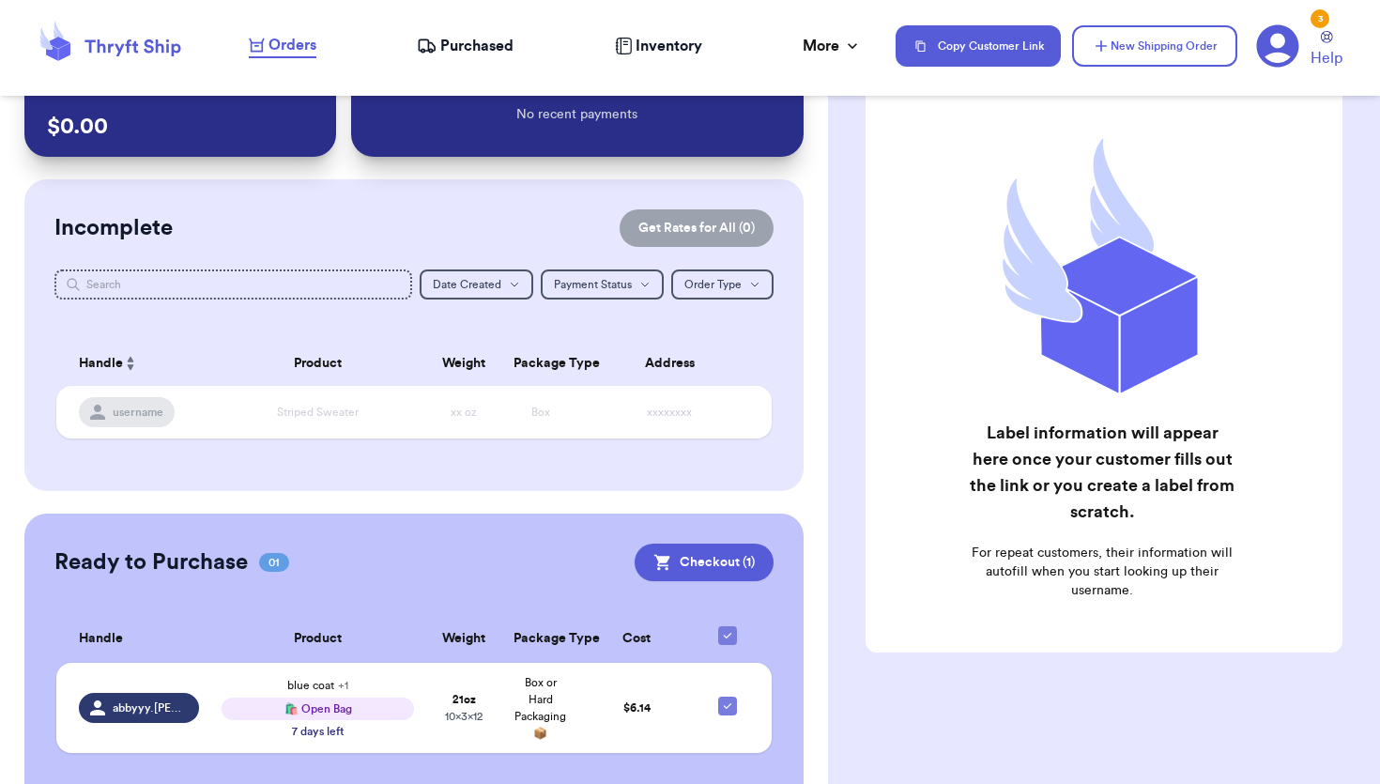
click at [525, 550] on div "Ready to Purchase 01 Checkout ( 1 )" at bounding box center [413, 562] width 718 height 38
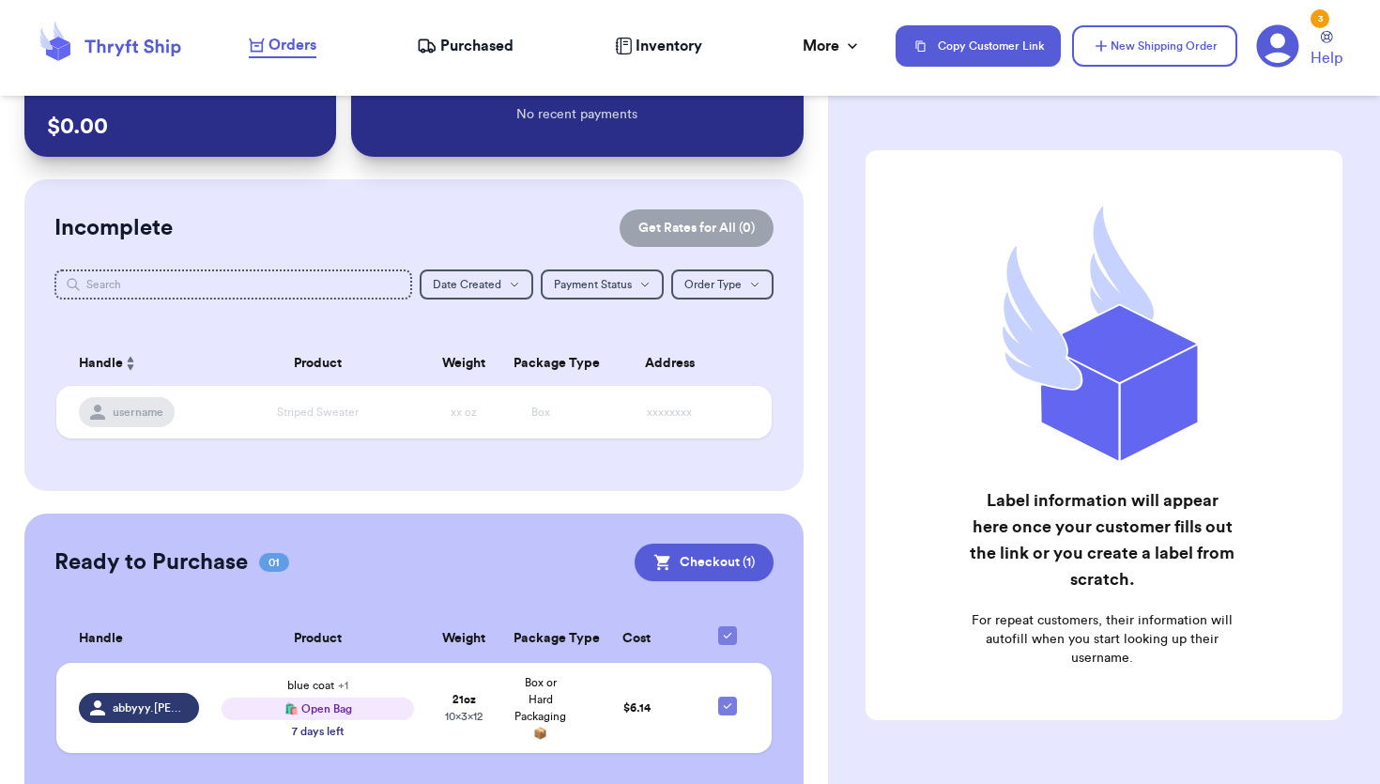
click at [1005, 532] on h2 "Label information will appear here once your customer fills out the link or you…" at bounding box center [1102, 539] width 266 height 105
click at [413, 682] on div "blue coat + 1 🛍️ Open Bag 7 days left" at bounding box center [318, 708] width 192 height 62
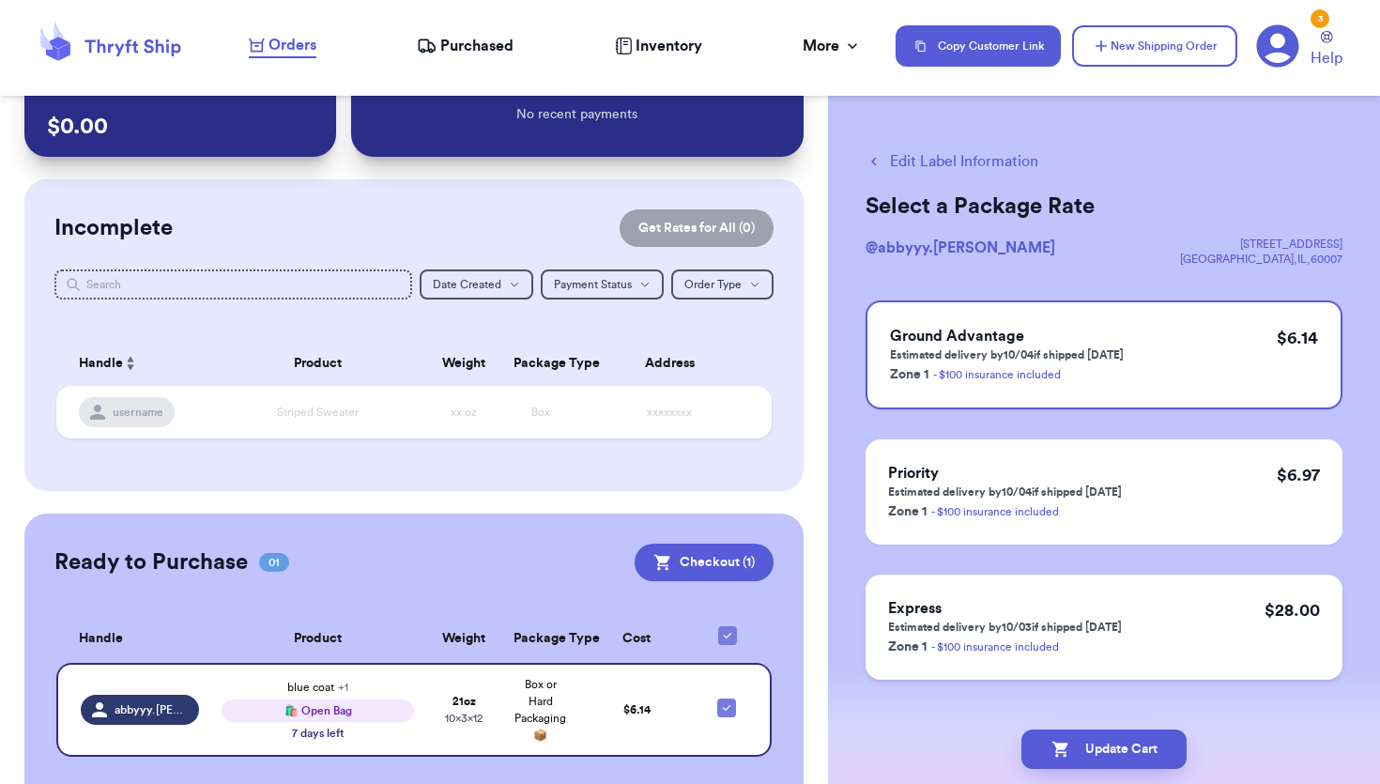
scroll to position [27, 0]
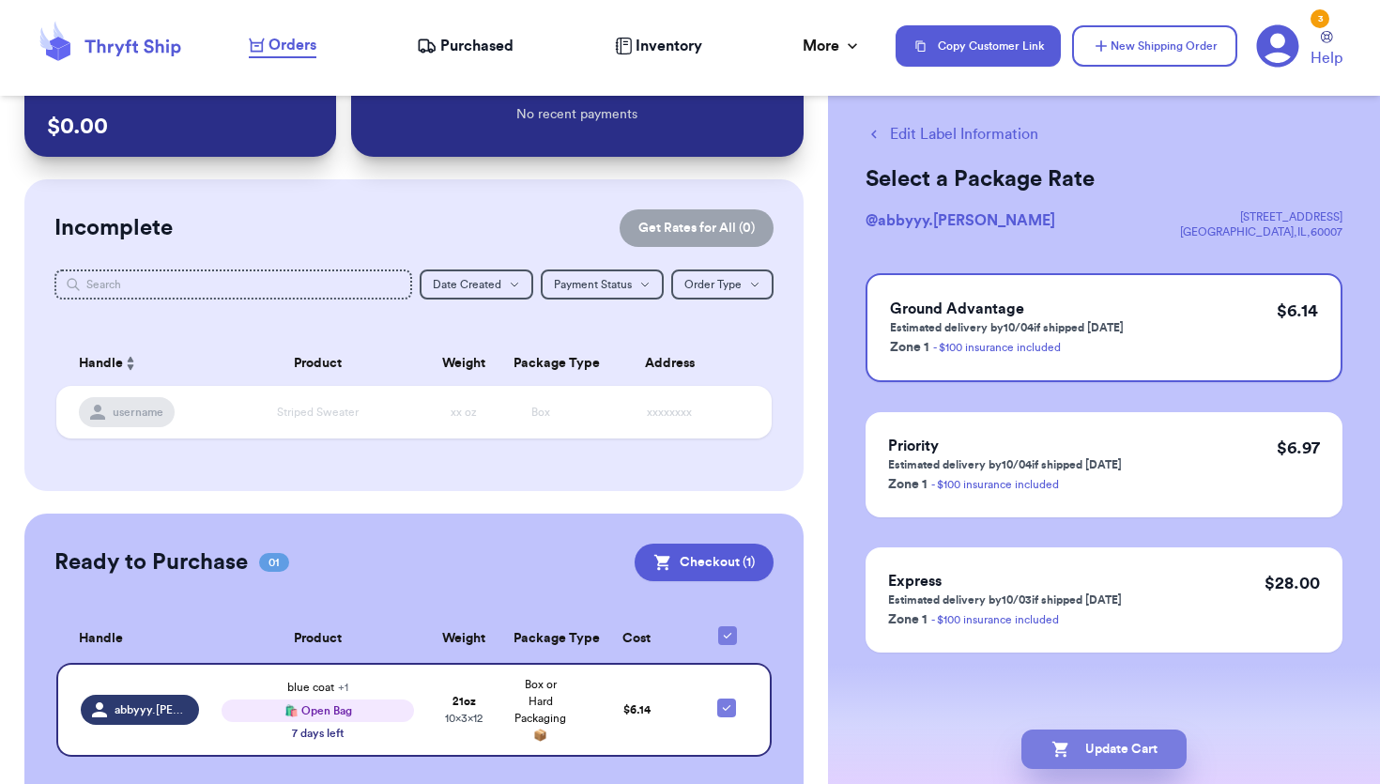
click at [1083, 751] on button "Update Cart" at bounding box center [1103, 748] width 165 height 39
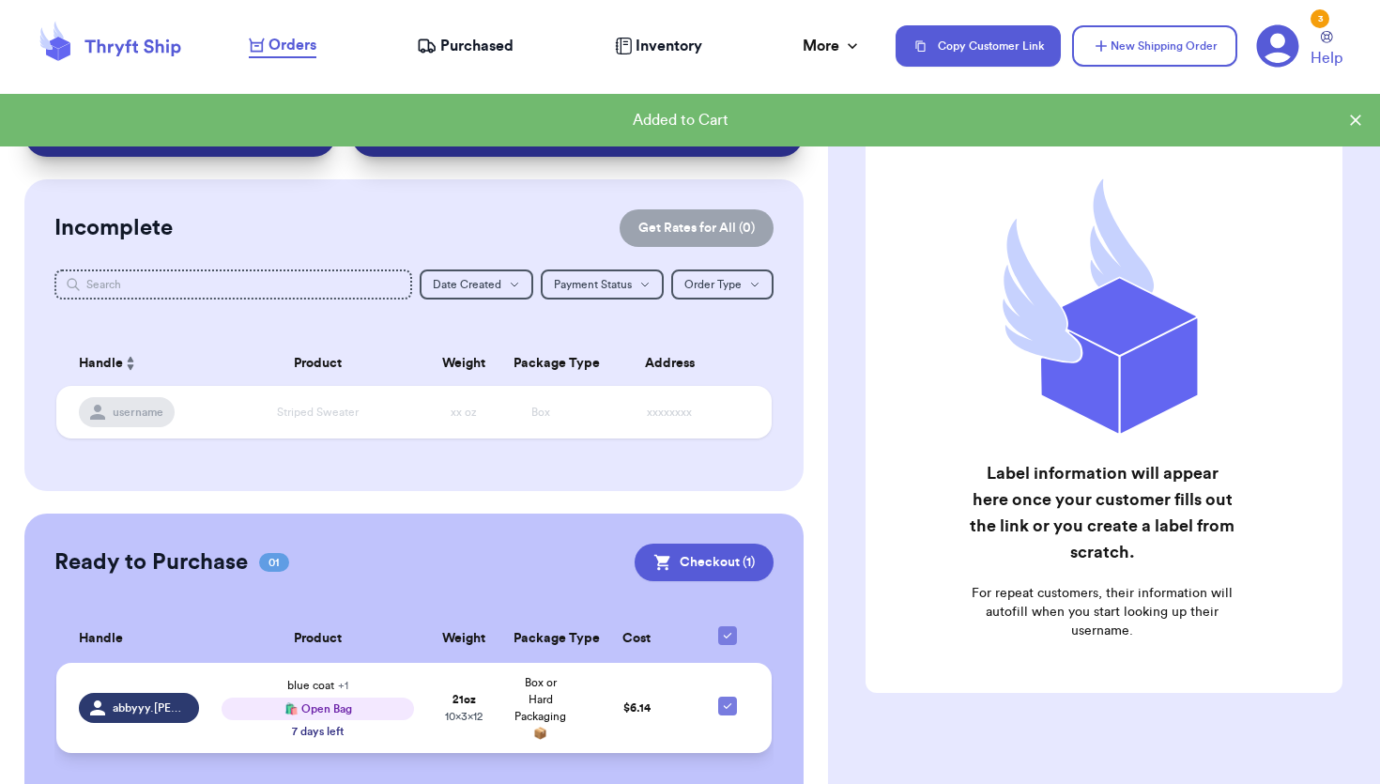
click at [489, 685] on td "21 oz 10 x 3 x 12" at bounding box center [463, 708] width 77 height 90
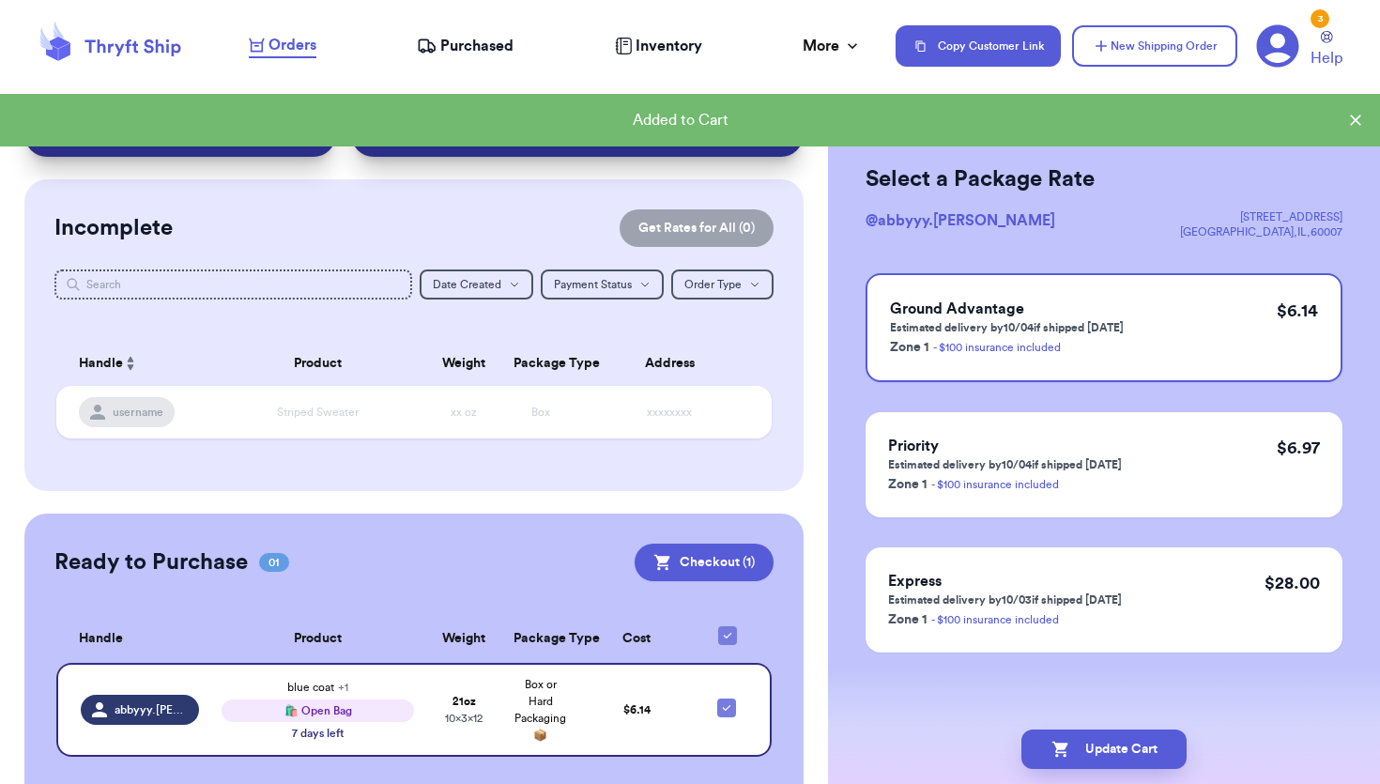
click at [727, 628] on icon at bounding box center [727, 635] width 15 height 15
click at [727, 626] on input "checkbox" at bounding box center [726, 625] width 1 height 1
checkbox input "false"
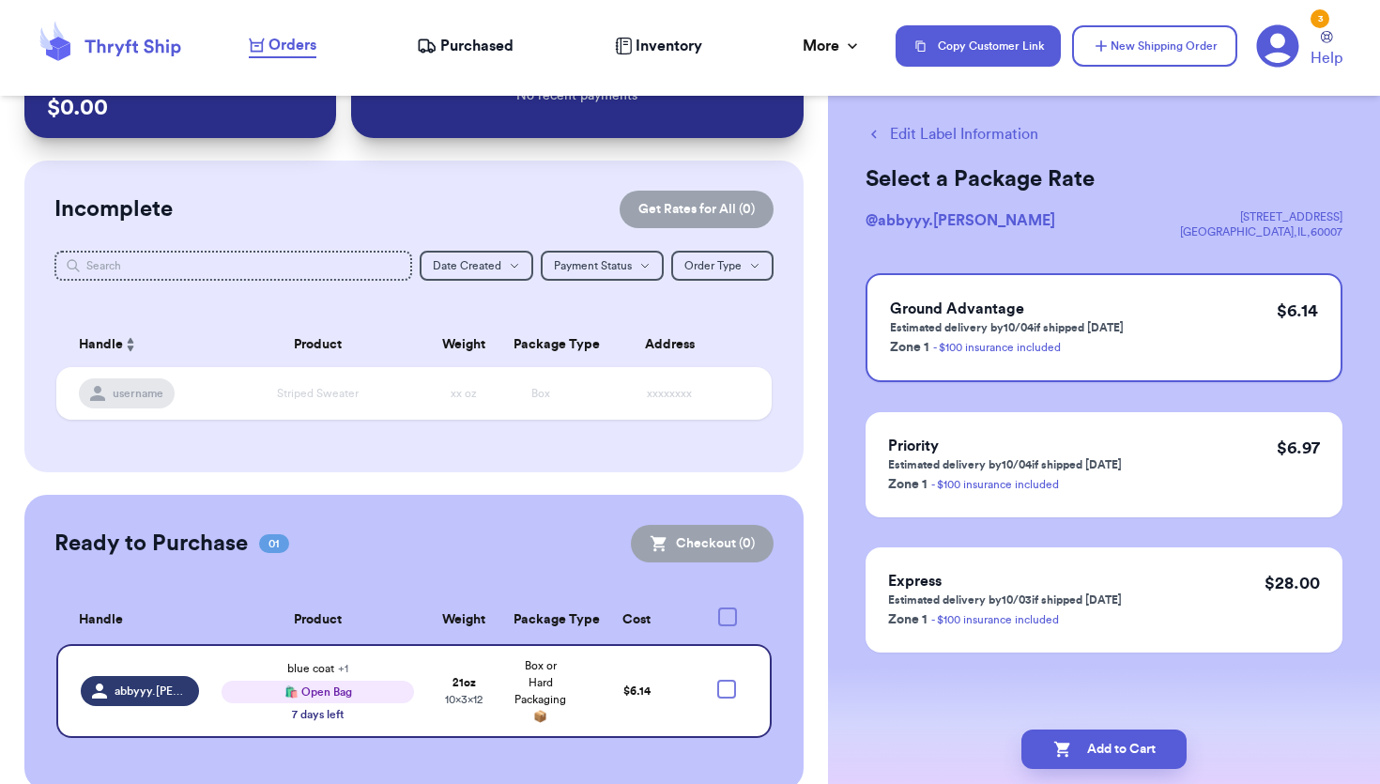
scroll to position [105, 0]
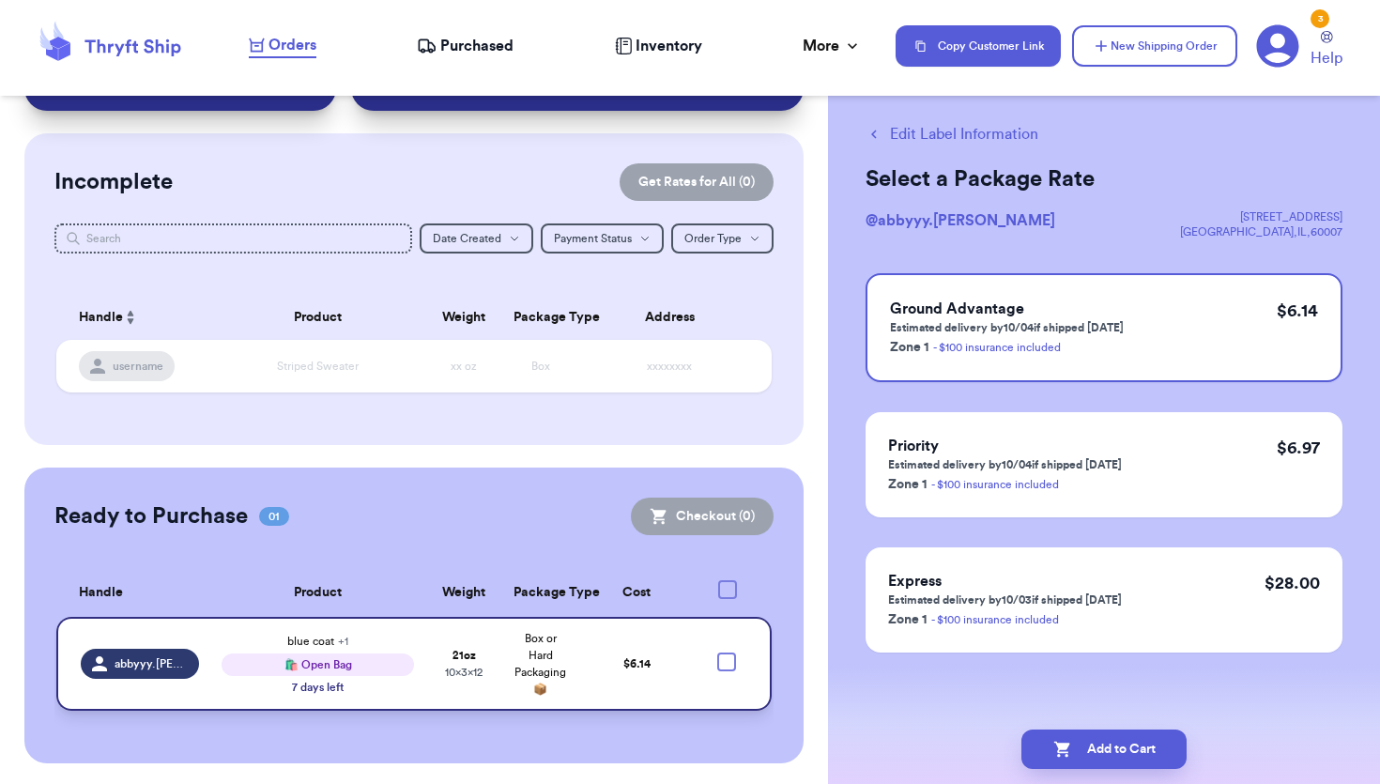
click at [219, 645] on td "blue coat + 1 🛍️ Open Bag 7 days left" at bounding box center [317, 664] width 215 height 94
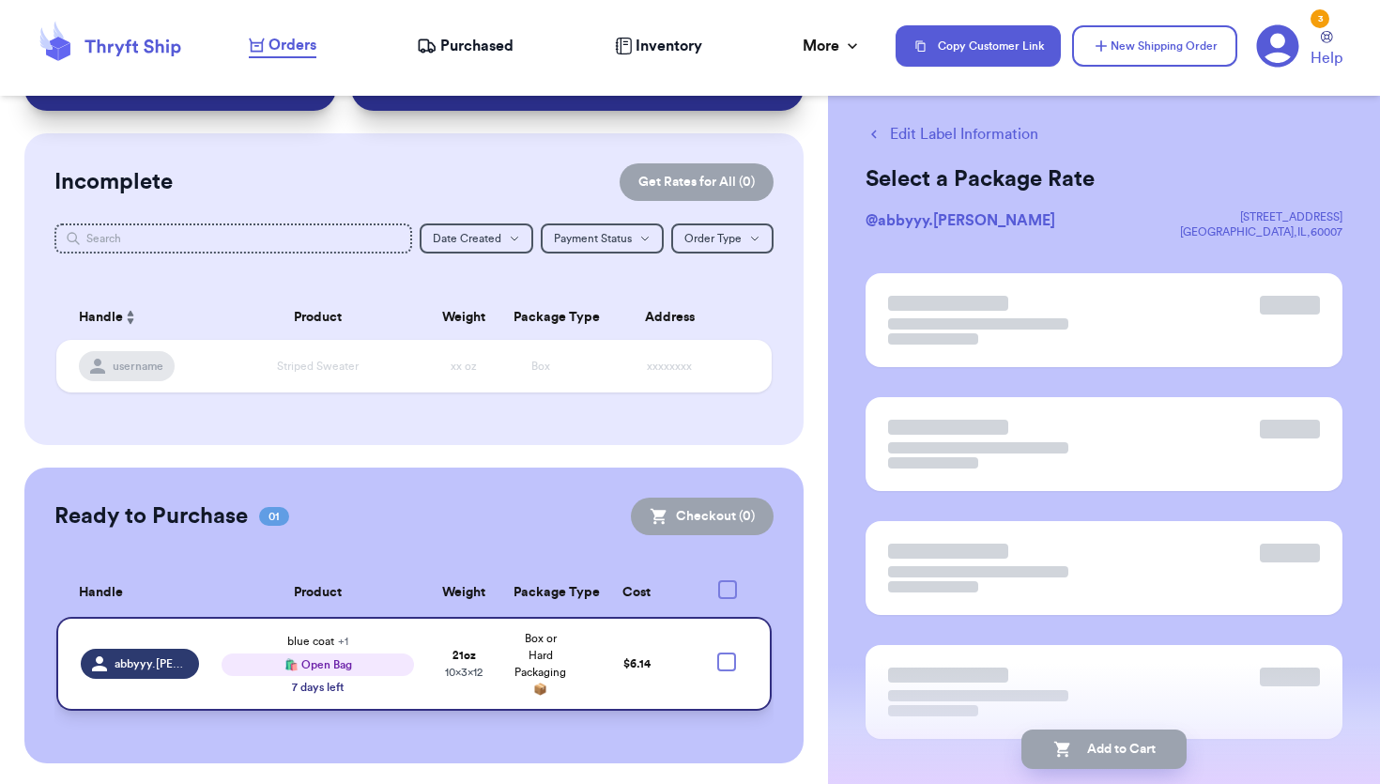
scroll to position [0, 0]
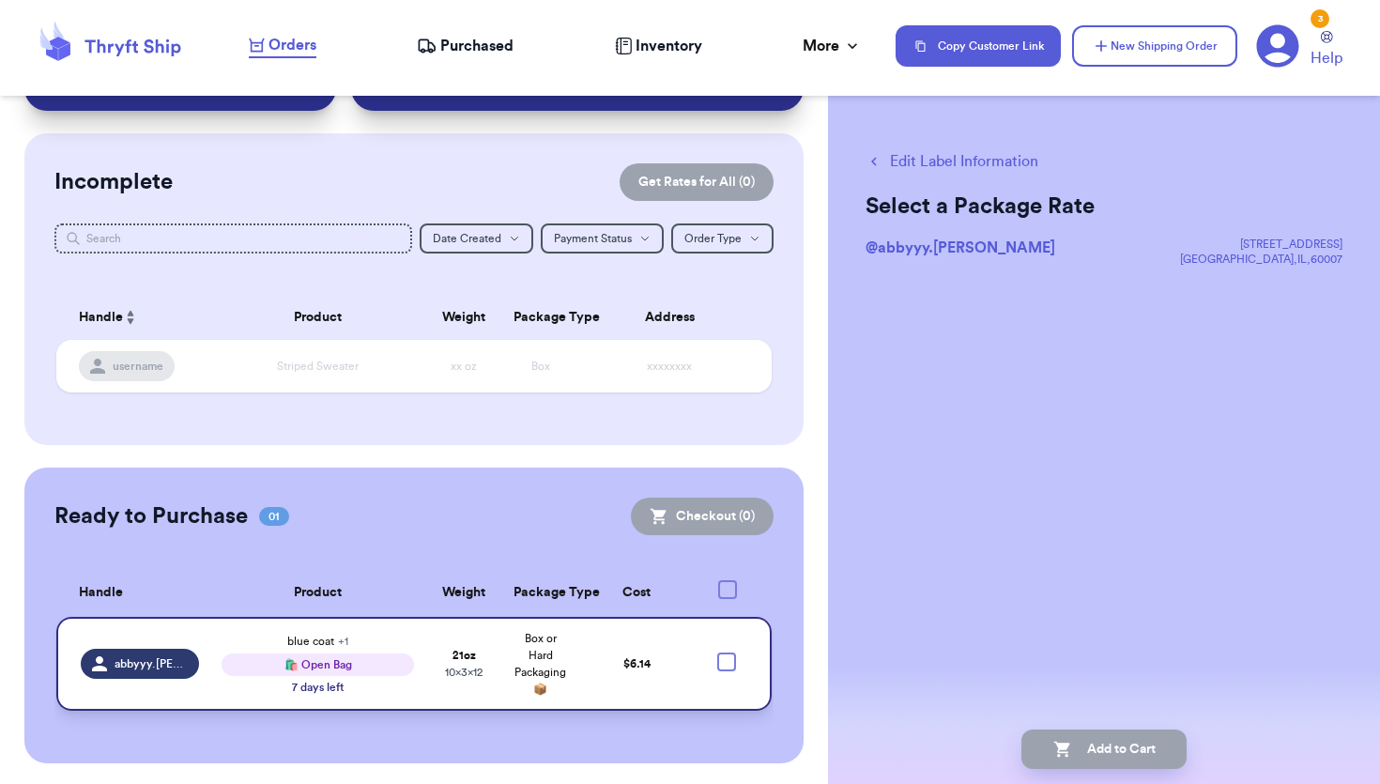
click at [204, 640] on td "abbyyy.[PERSON_NAME]" at bounding box center [133, 664] width 154 height 94
click at [619, 624] on td "$ 6.14" at bounding box center [636, 664] width 115 height 94
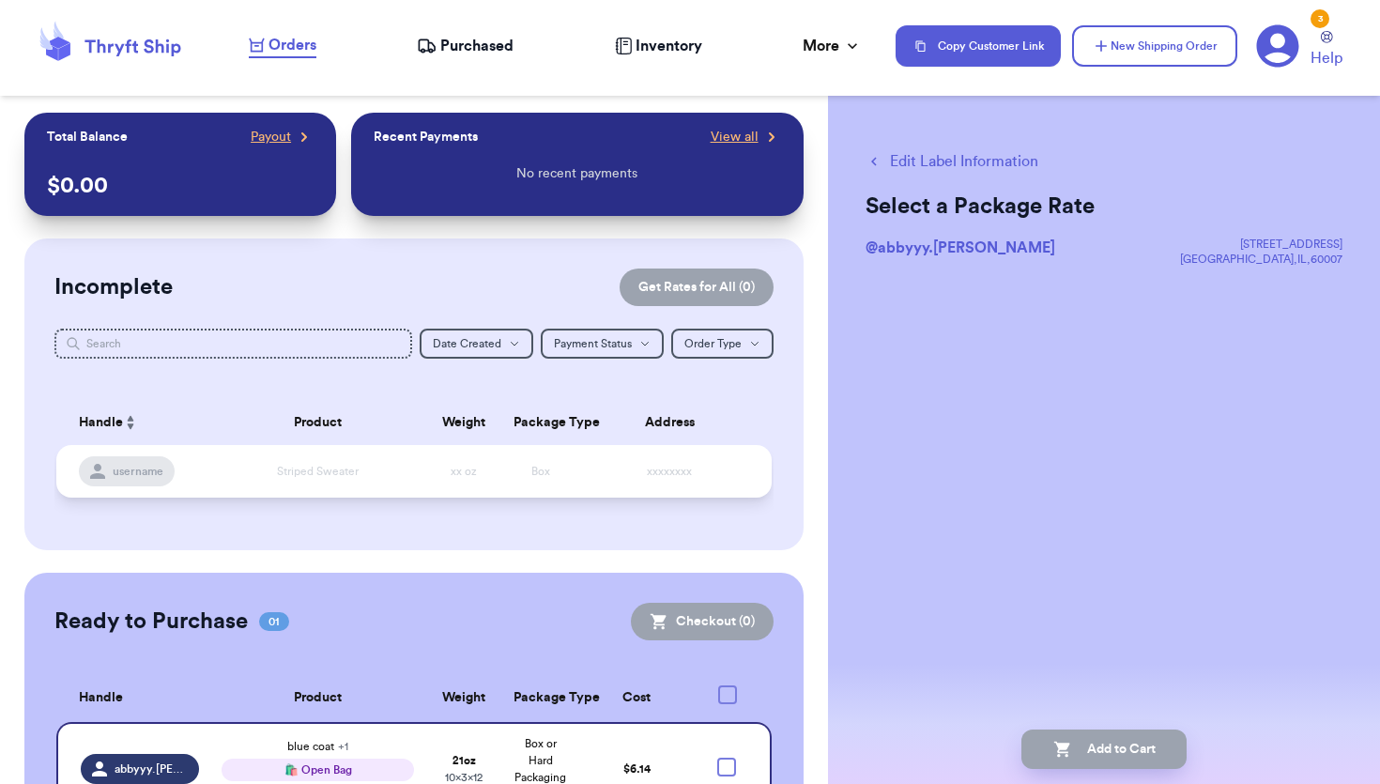
scroll to position [105, 0]
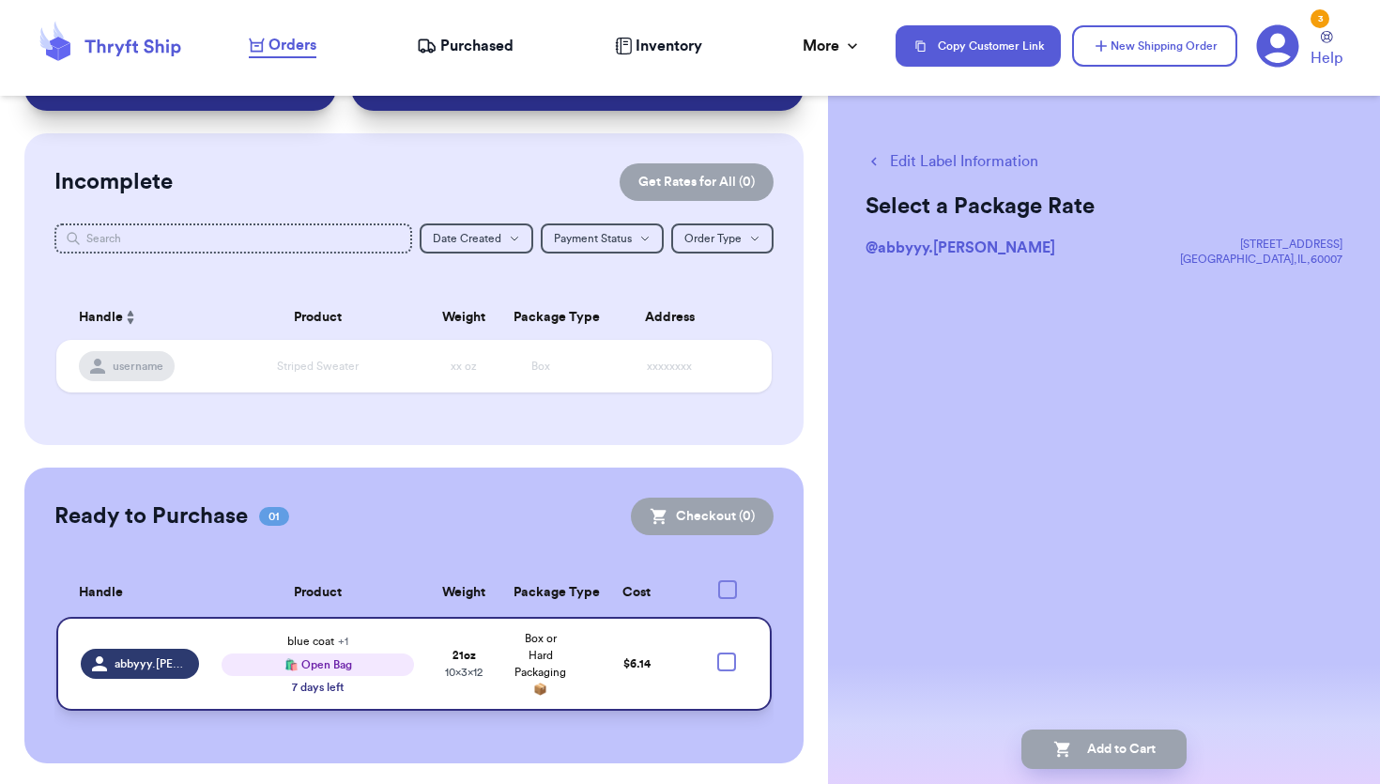
click at [723, 655] on div at bounding box center [726, 661] width 19 height 19
click at [726, 652] on input "checkbox" at bounding box center [726, 651] width 1 height 1
checkbox input "true"
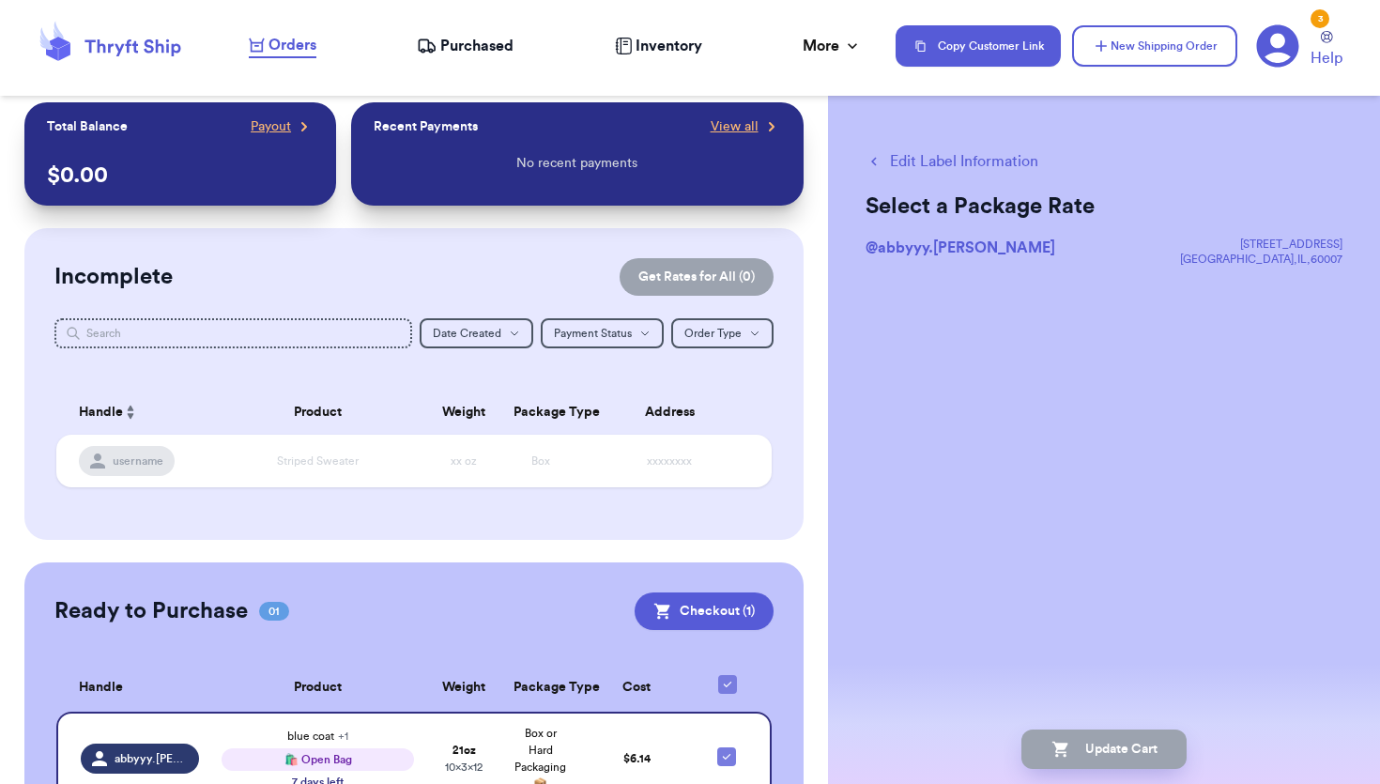
scroll to position [0, 0]
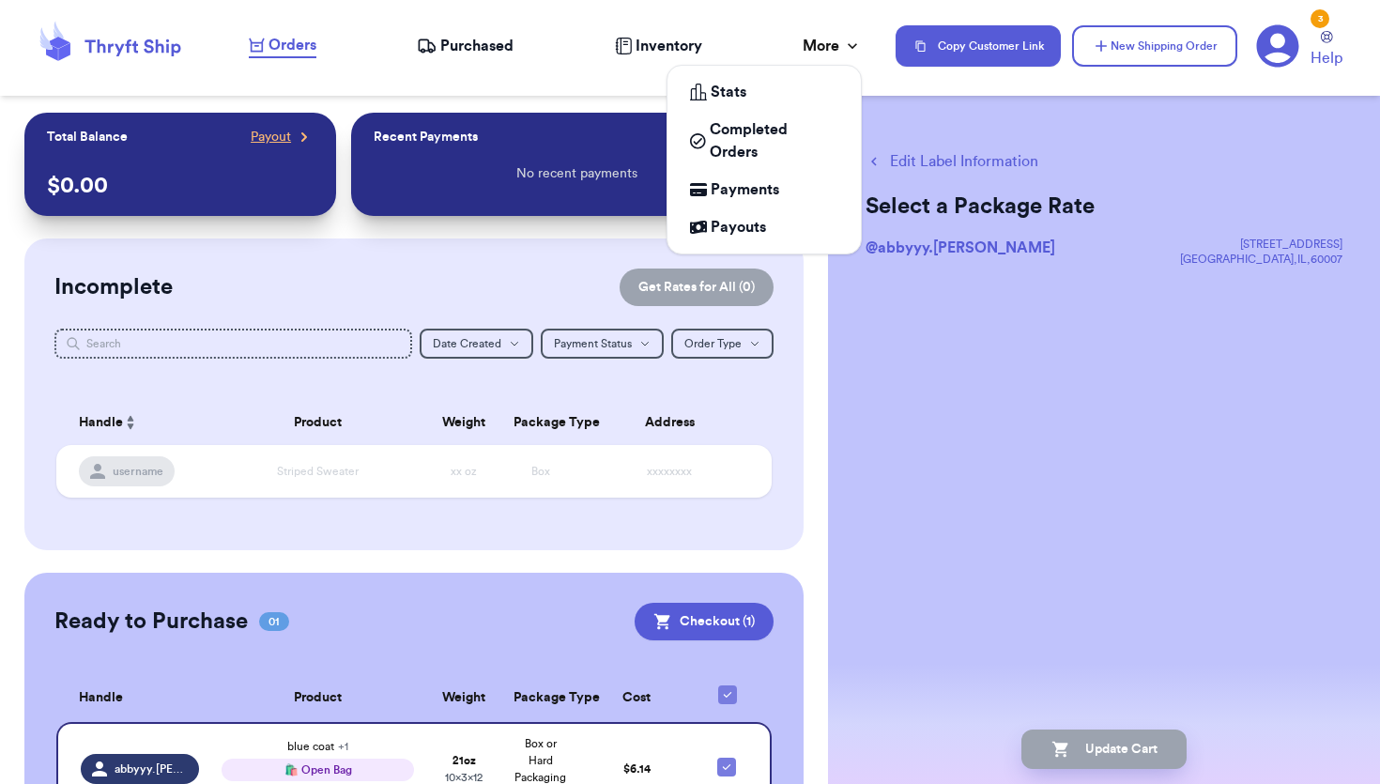
click at [849, 54] on icon at bounding box center [852, 46] width 19 height 19
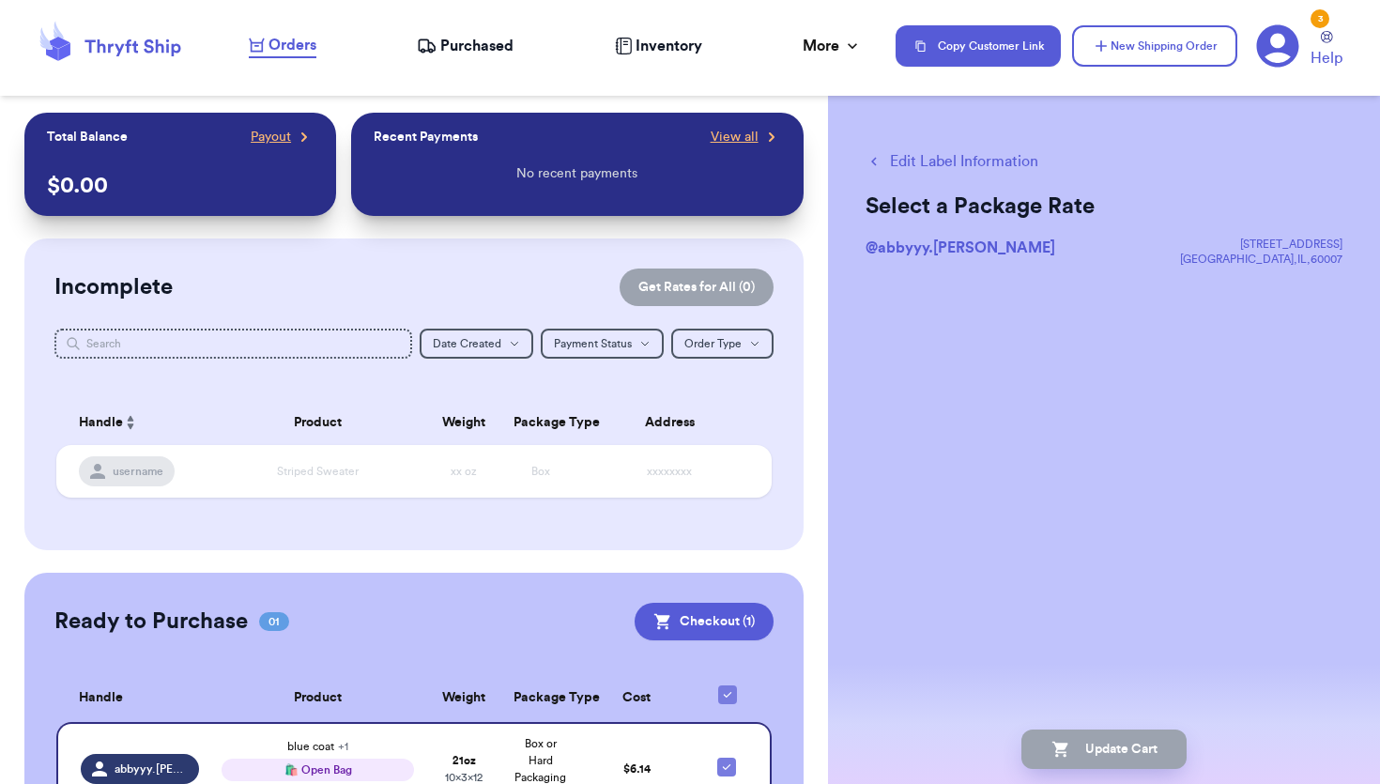
click at [444, 574] on div "Ready to Purchase 01 Checkout ( 1 ) Checkout ( 1 ) Handle Product Weight Packag…" at bounding box center [413, 721] width 778 height 296
click at [900, 161] on button "Edit Label Information" at bounding box center [951, 161] width 173 height 23
checkbox input "false"
checkbox input "true"
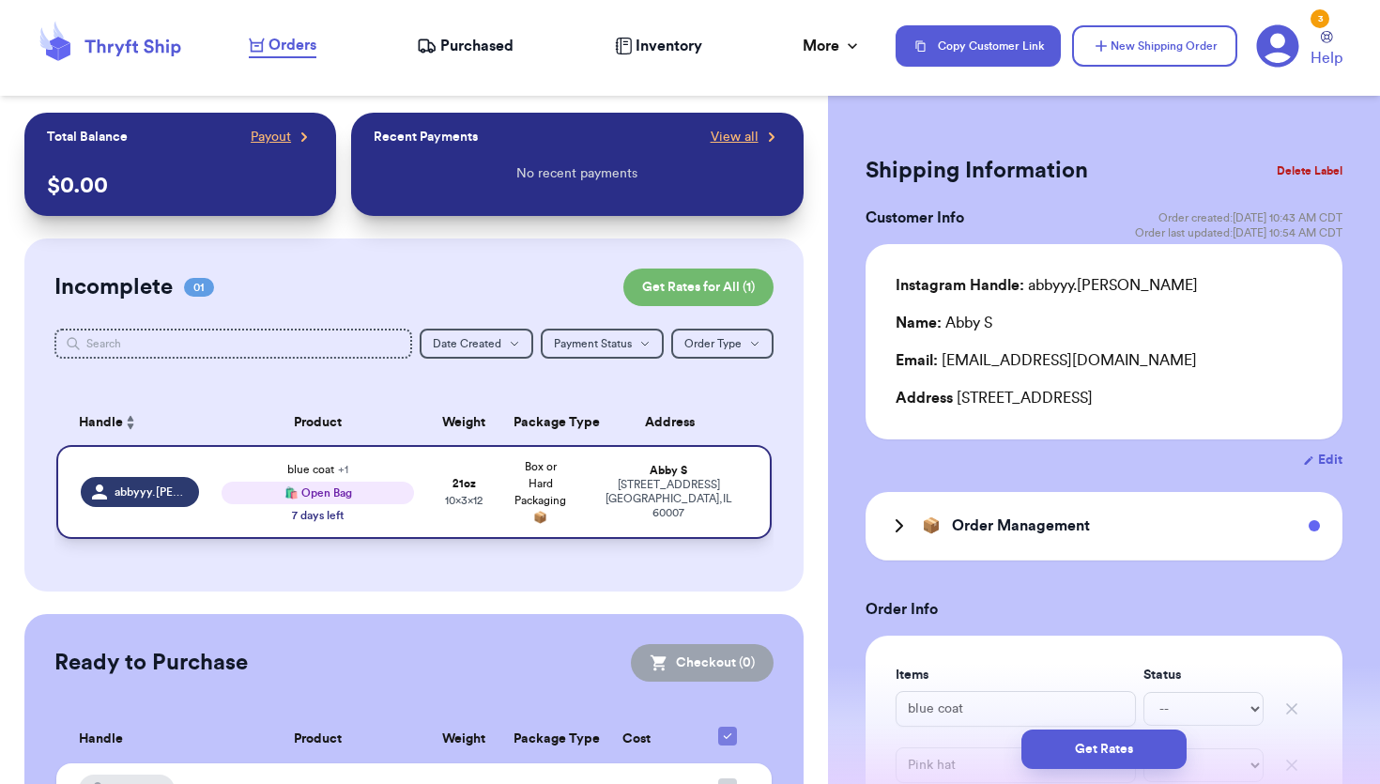
click at [219, 485] on td "blue coat + 1 🛍️ Open Bag 7 days left" at bounding box center [317, 492] width 215 height 94
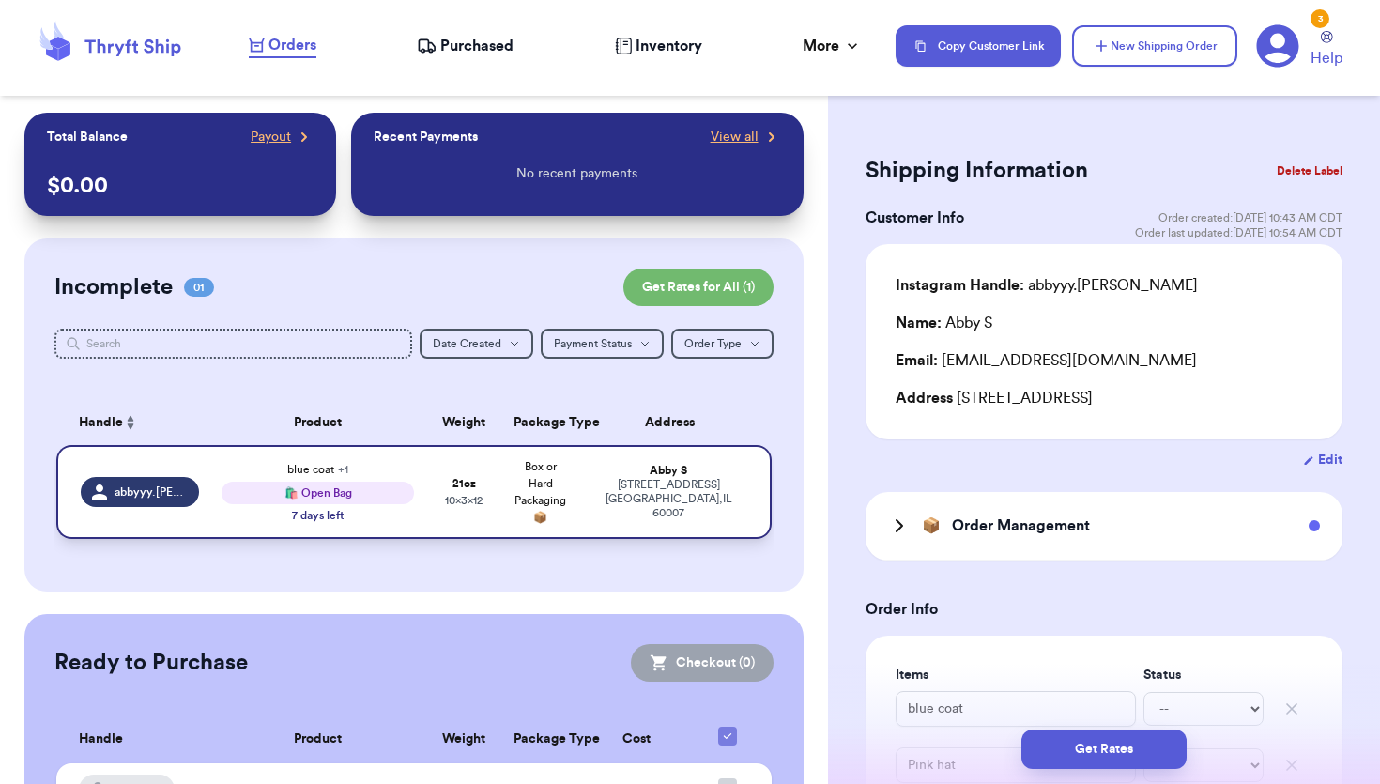
click at [228, 471] on div "blue coat + 1 🛍️ Open Bag 7 days left" at bounding box center [318, 492] width 192 height 62
click at [151, 456] on td "abbyyy.[PERSON_NAME]" at bounding box center [133, 492] width 154 height 94
click at [140, 488] on span "abbyyy.[PERSON_NAME]" at bounding box center [151, 491] width 73 height 15
click at [678, 490] on div "1044 Hartford Lane Elk Grove Village , IL 60007" at bounding box center [668, 499] width 157 height 42
click at [1336, 451] on button "Edit" at bounding box center [1322, 460] width 39 height 19
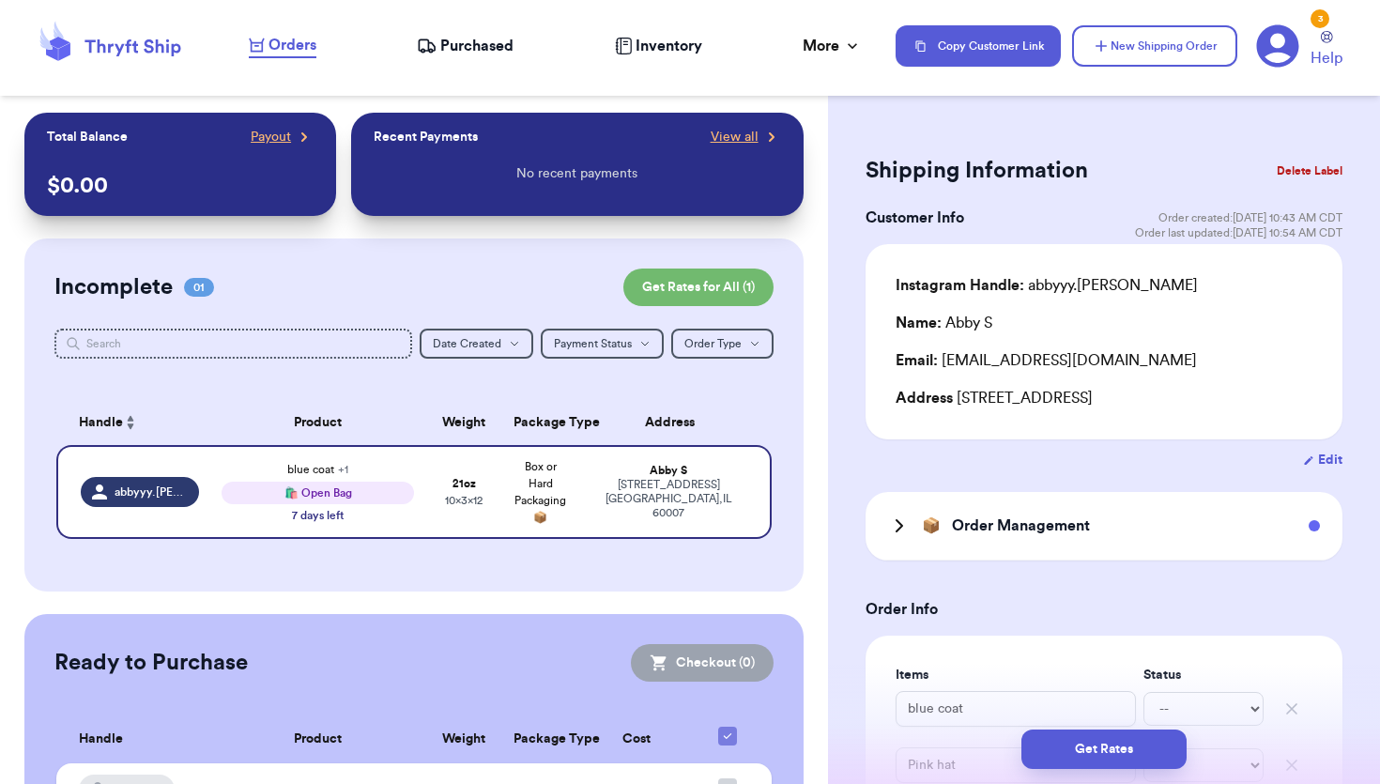
select select "IL"
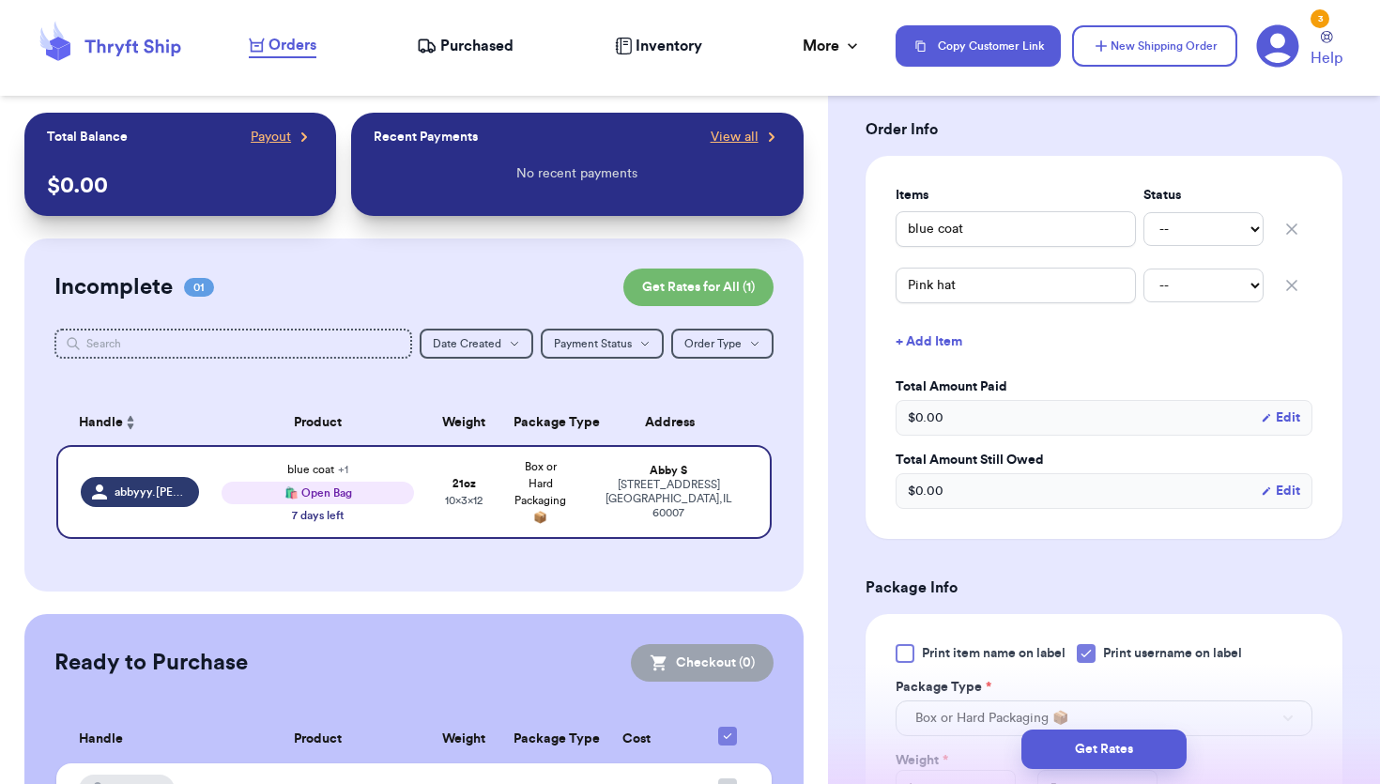
scroll to position [784, 0]
click at [1292, 226] on icon "button" at bounding box center [1291, 231] width 19 height 19
type input "Pink hat"
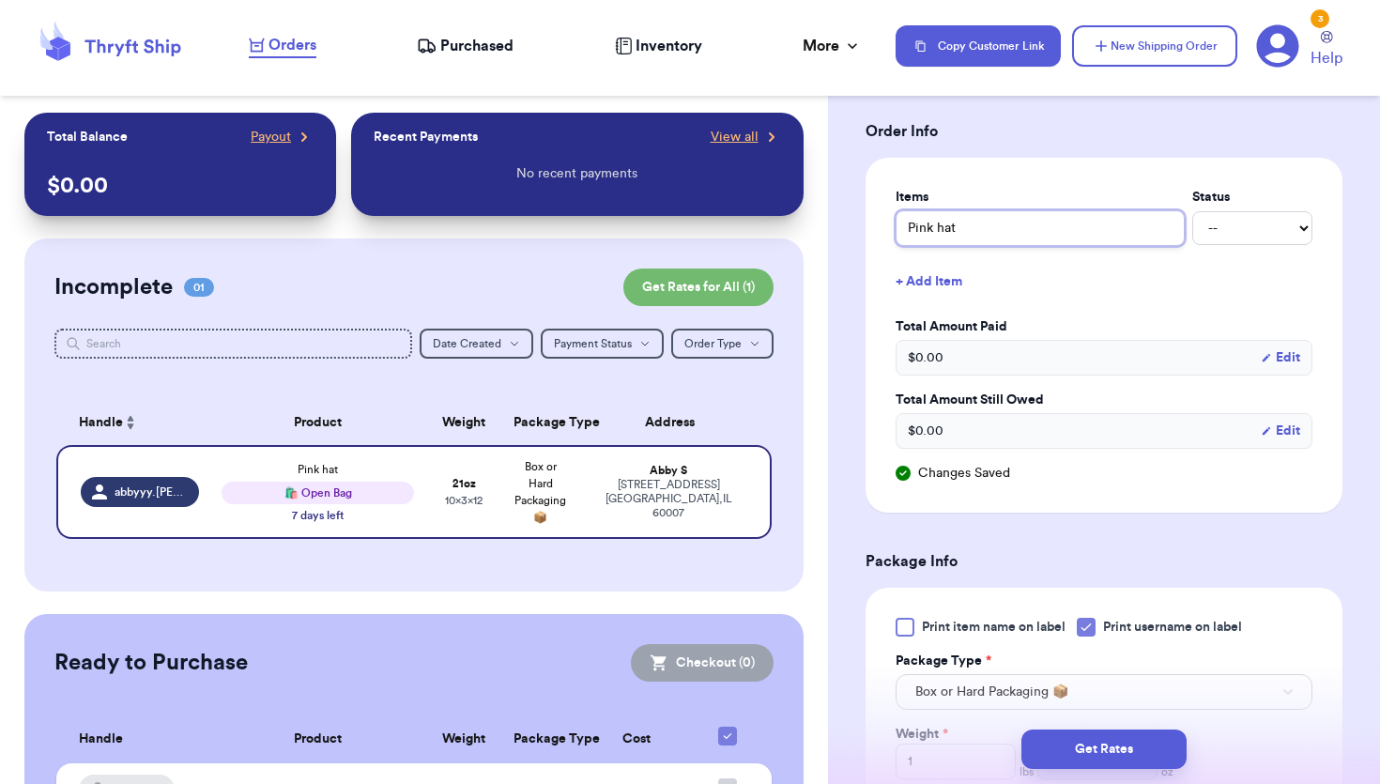
click at [1137, 238] on input "Pink hat" at bounding box center [1039, 228] width 289 height 36
click at [1207, 329] on label "Total Amount Paid" at bounding box center [1103, 326] width 417 height 19
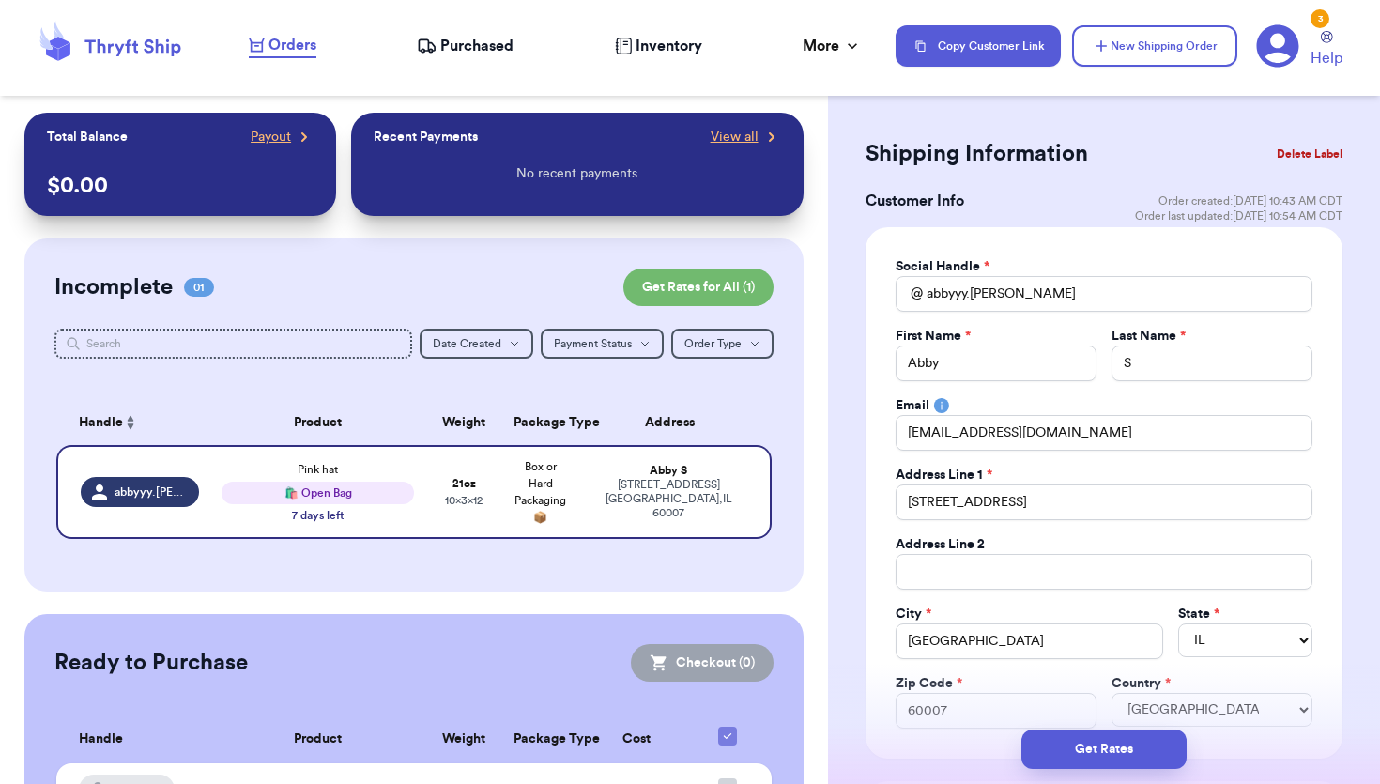
scroll to position [0, 0]
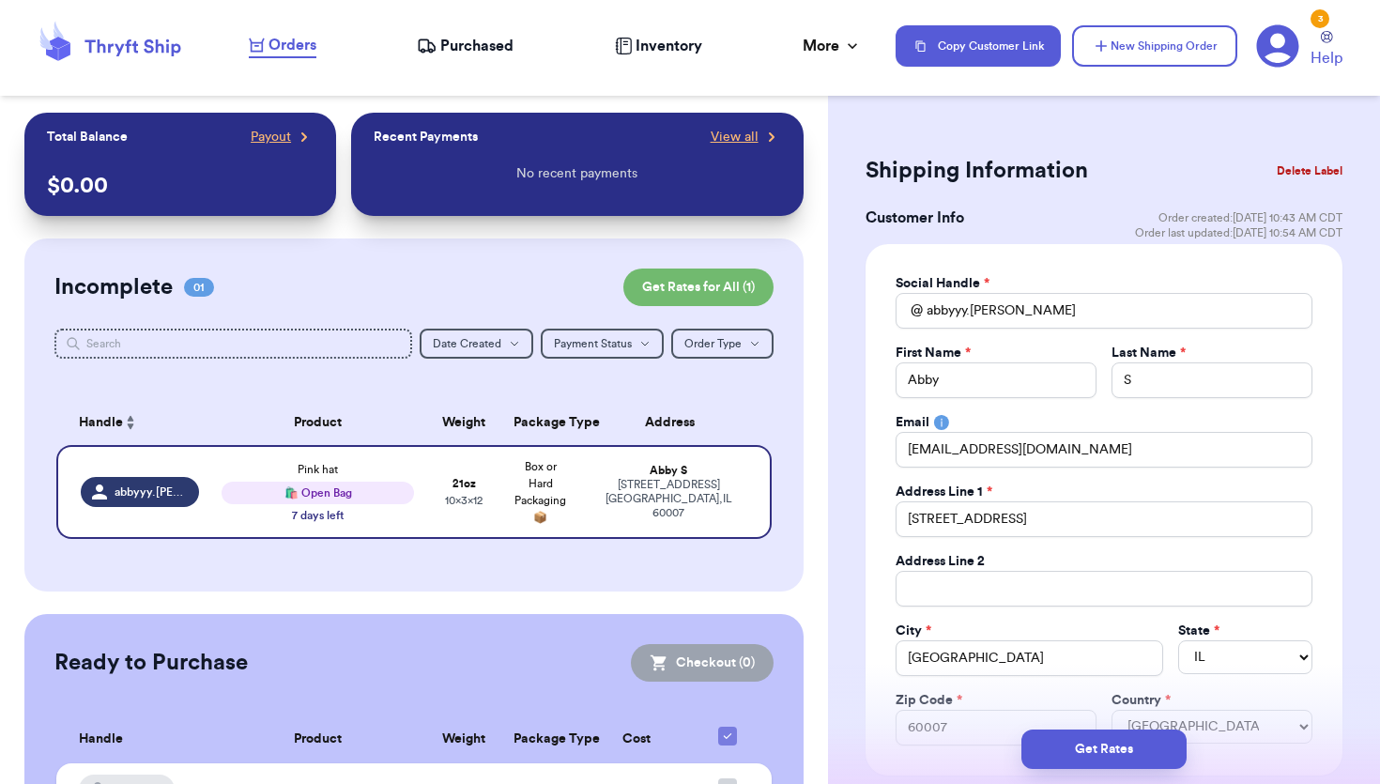
click at [1294, 173] on button "Delete Label" at bounding box center [1309, 170] width 81 height 41
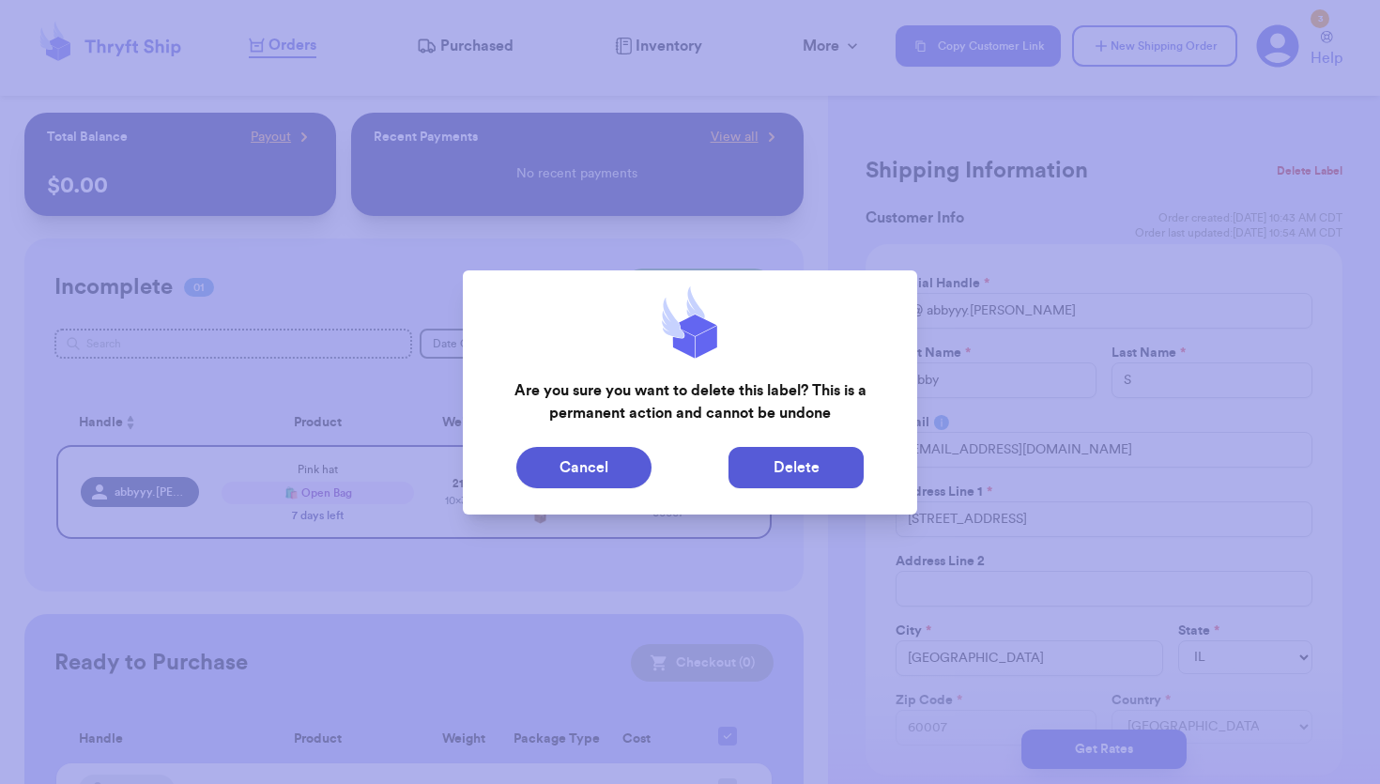
click at [786, 464] on button "Delete" at bounding box center [795, 467] width 135 height 41
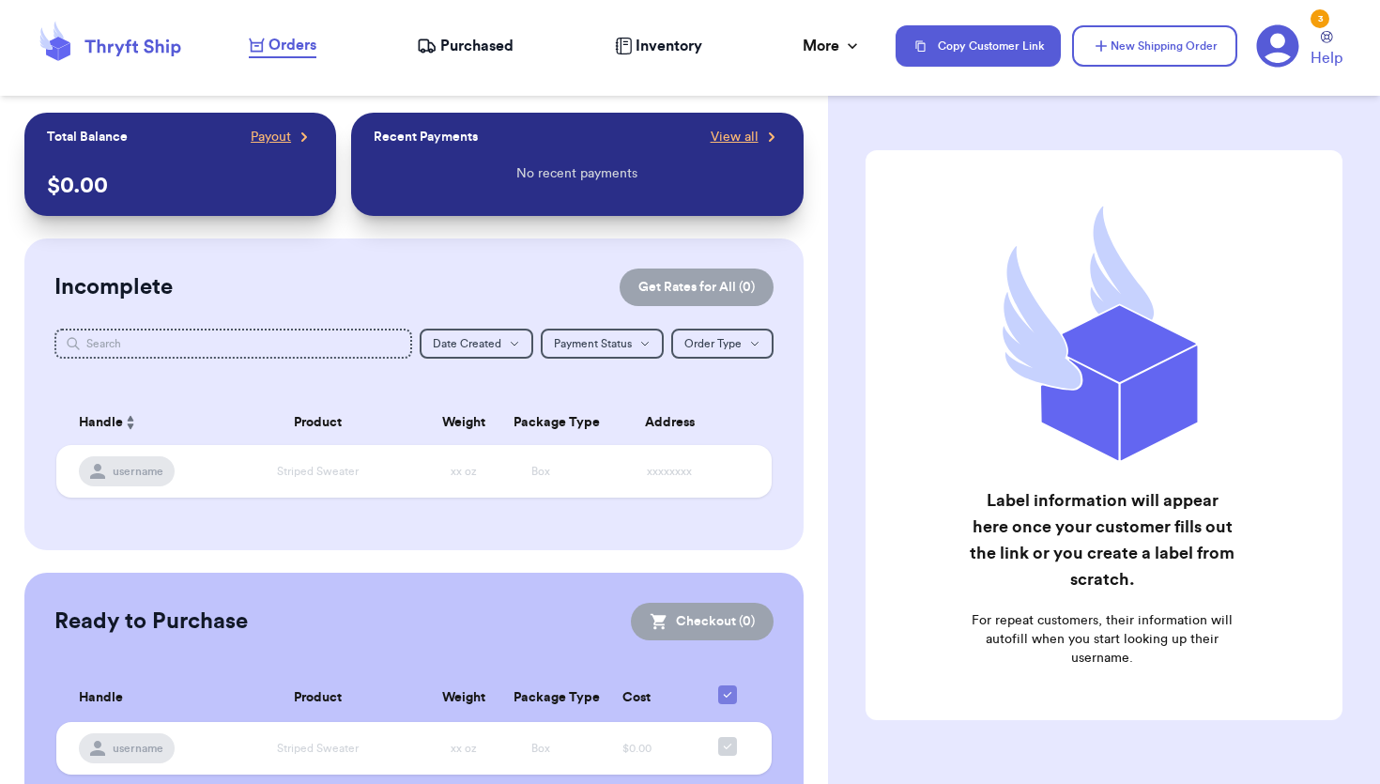
click at [499, 285] on div "Incomplete Get Rates for All ( 0 )" at bounding box center [413, 287] width 718 height 38
click at [644, 44] on span "Inventory" at bounding box center [668, 46] width 67 height 23
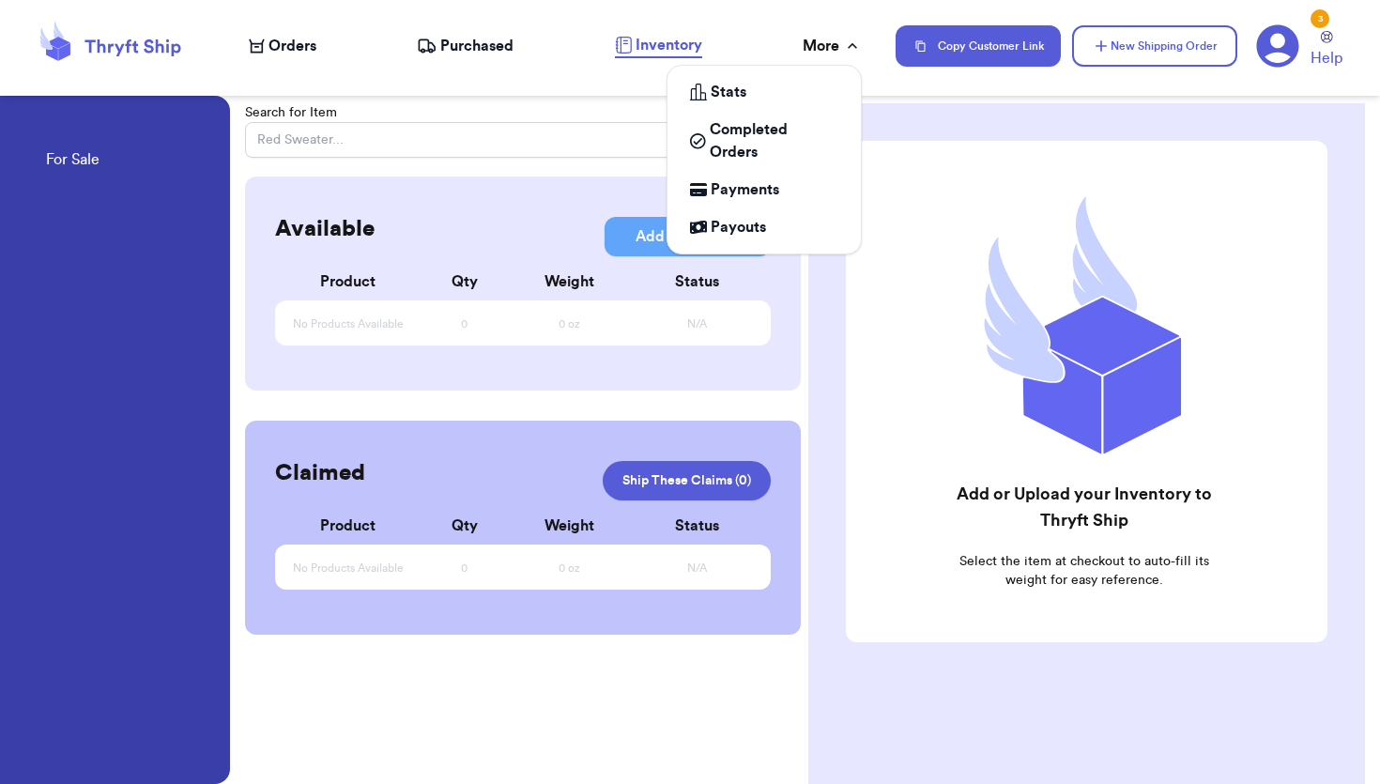
click at [822, 52] on div "More" at bounding box center [832, 46] width 59 height 23
click at [725, 142] on span "Completed Orders" at bounding box center [774, 140] width 129 height 45
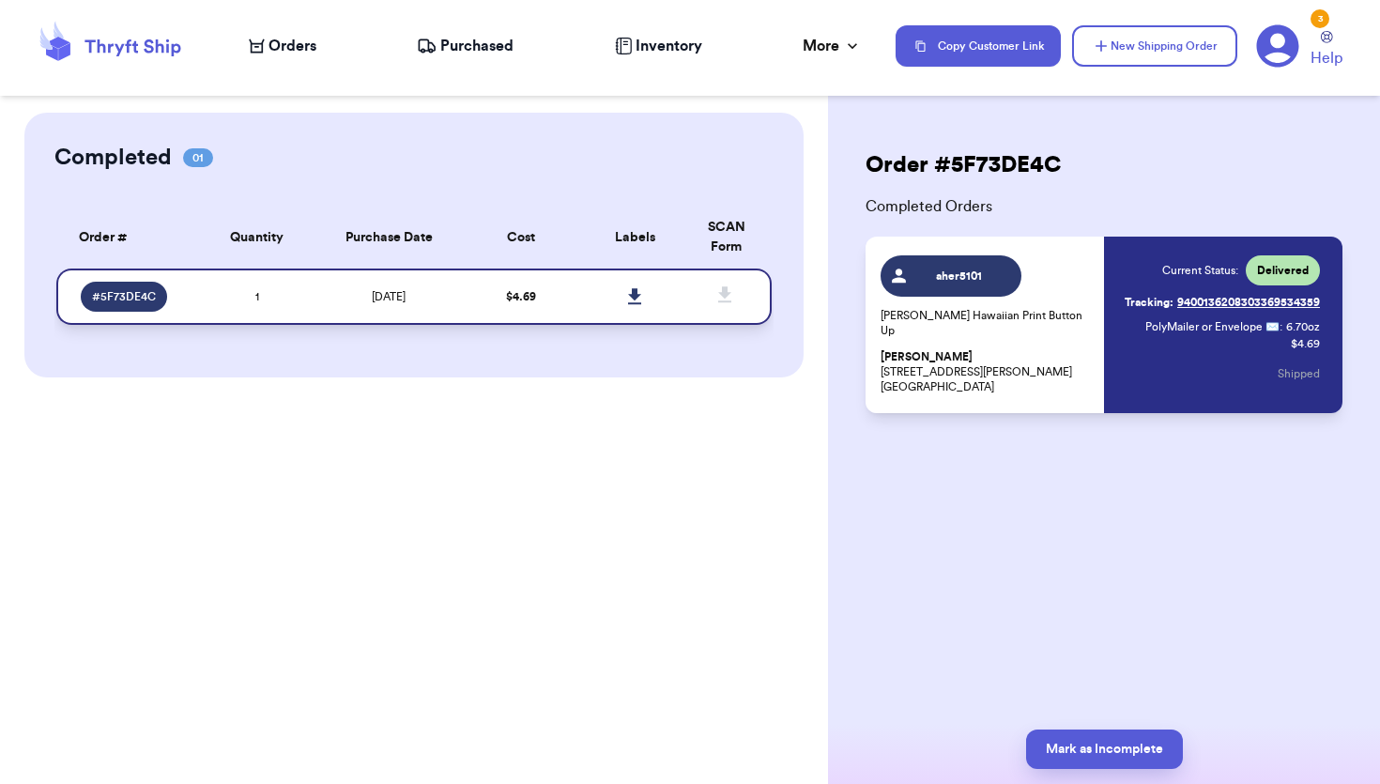
click at [273, 302] on td "1" at bounding box center [257, 296] width 115 height 56
